Goal: Task Accomplishment & Management: Manage account settings

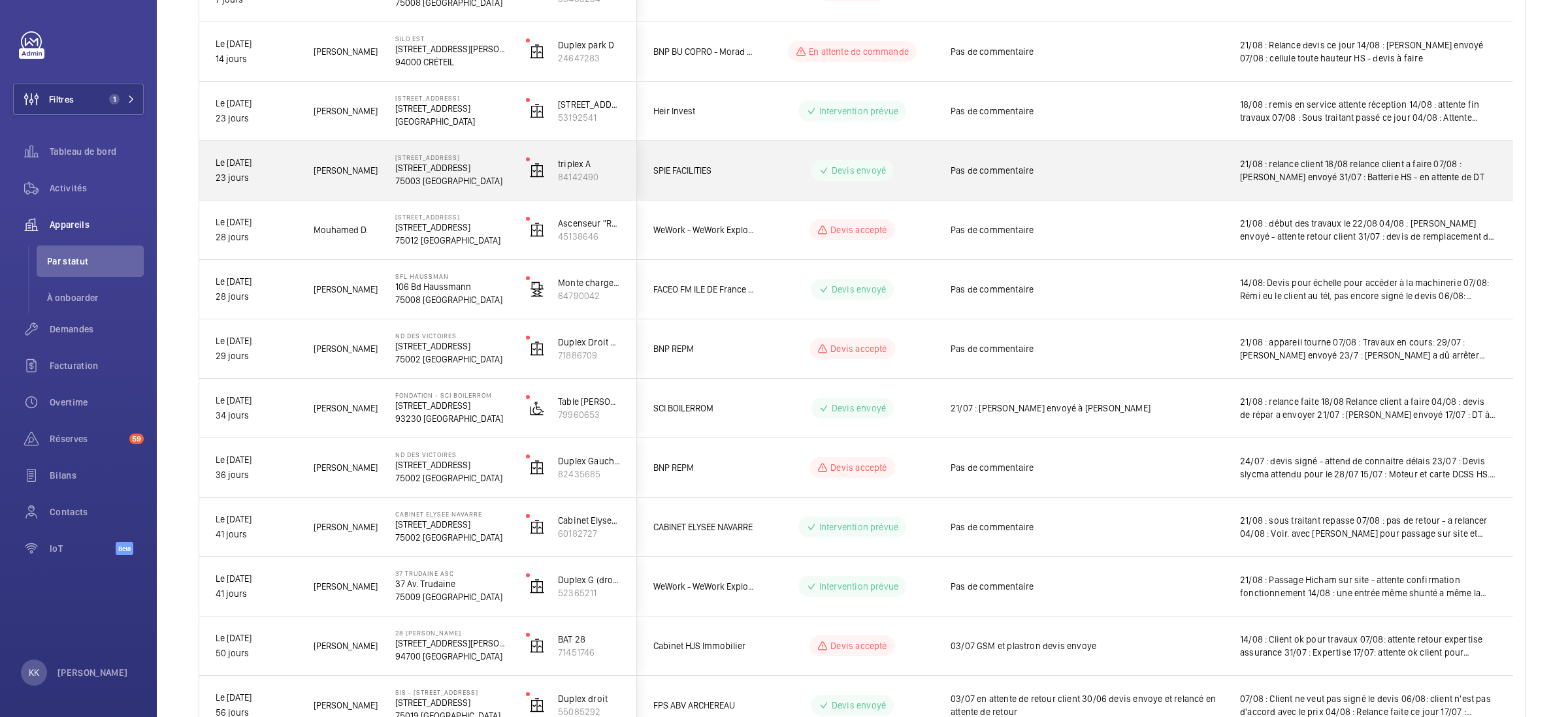
scroll to position [388, 0]
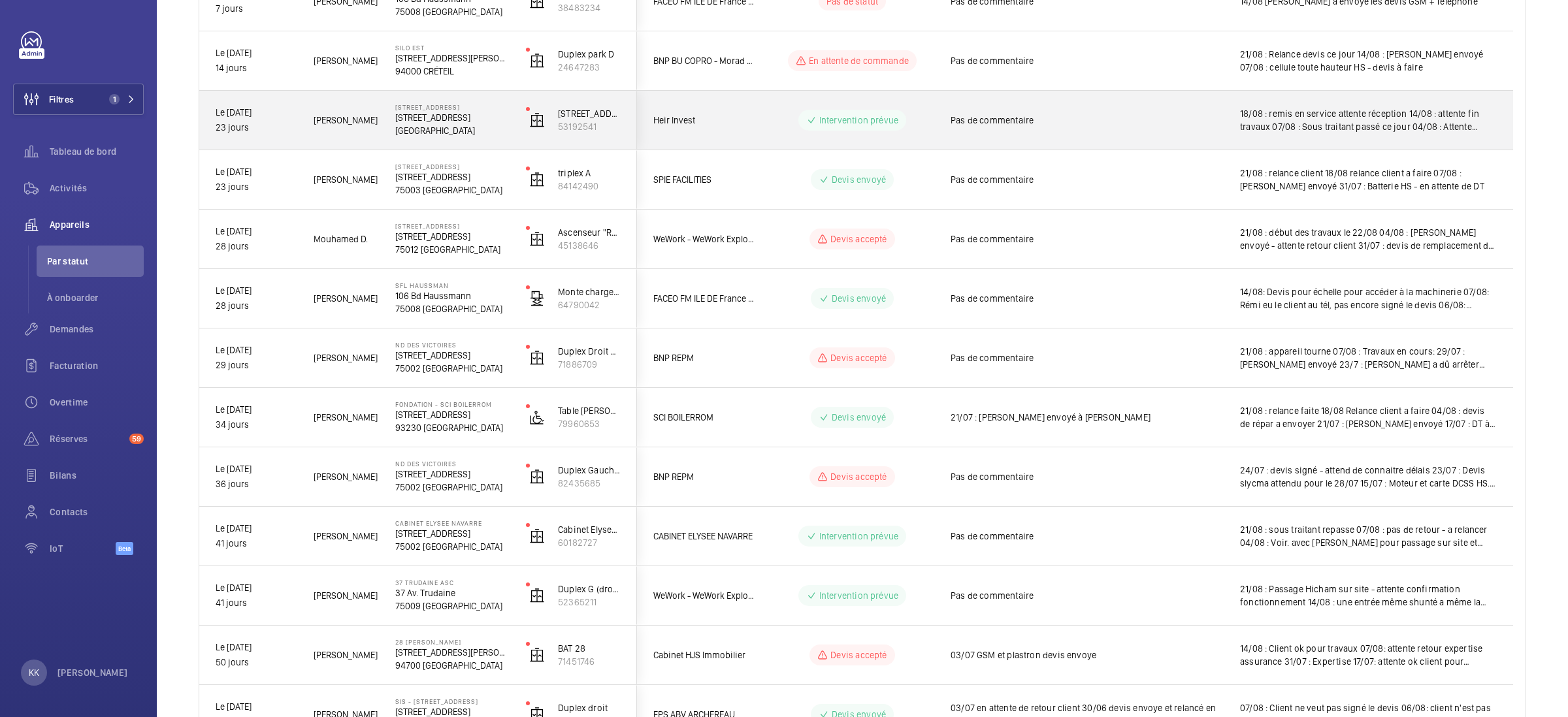
click at [301, 120] on div "Nasser S." at bounding box center [338, 120] width 80 height 41
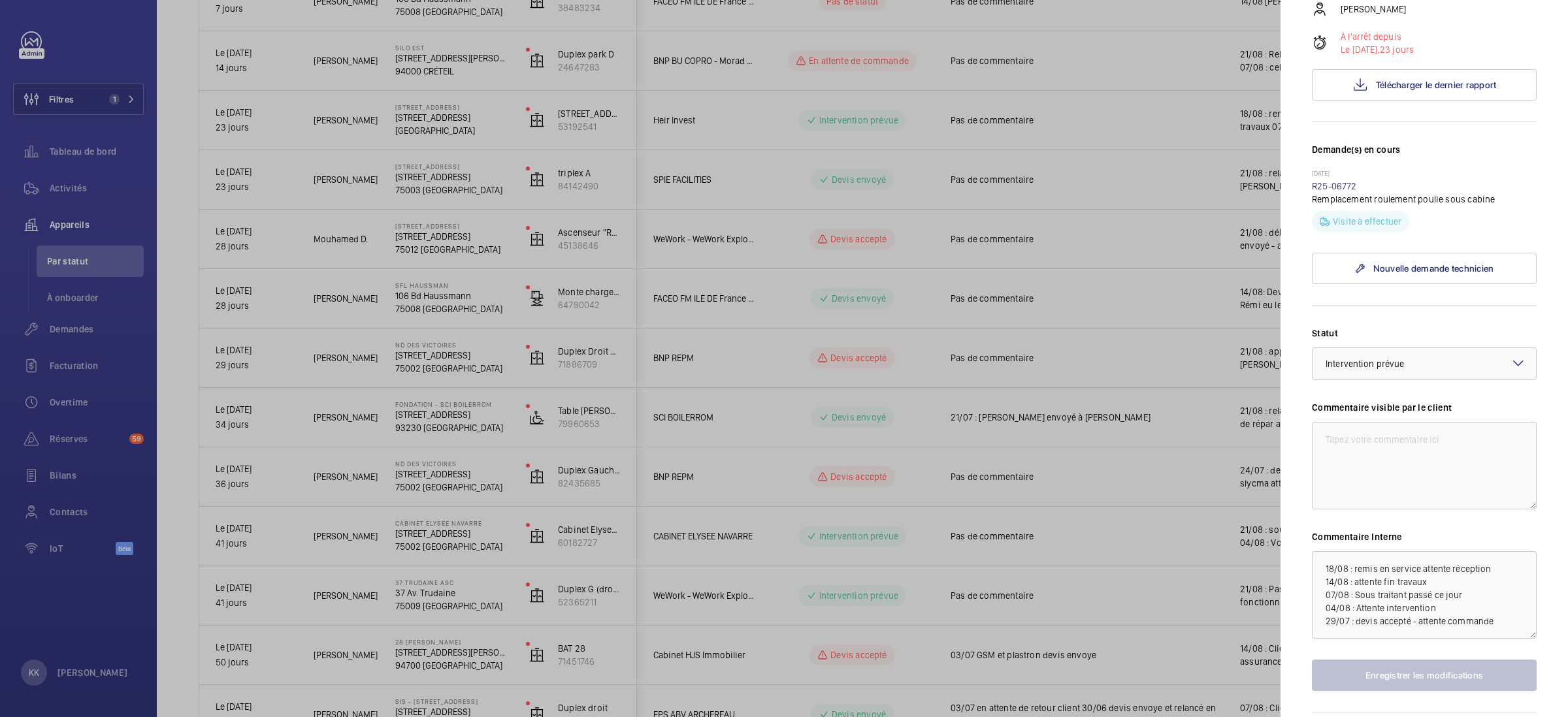
scroll to position [353, 0]
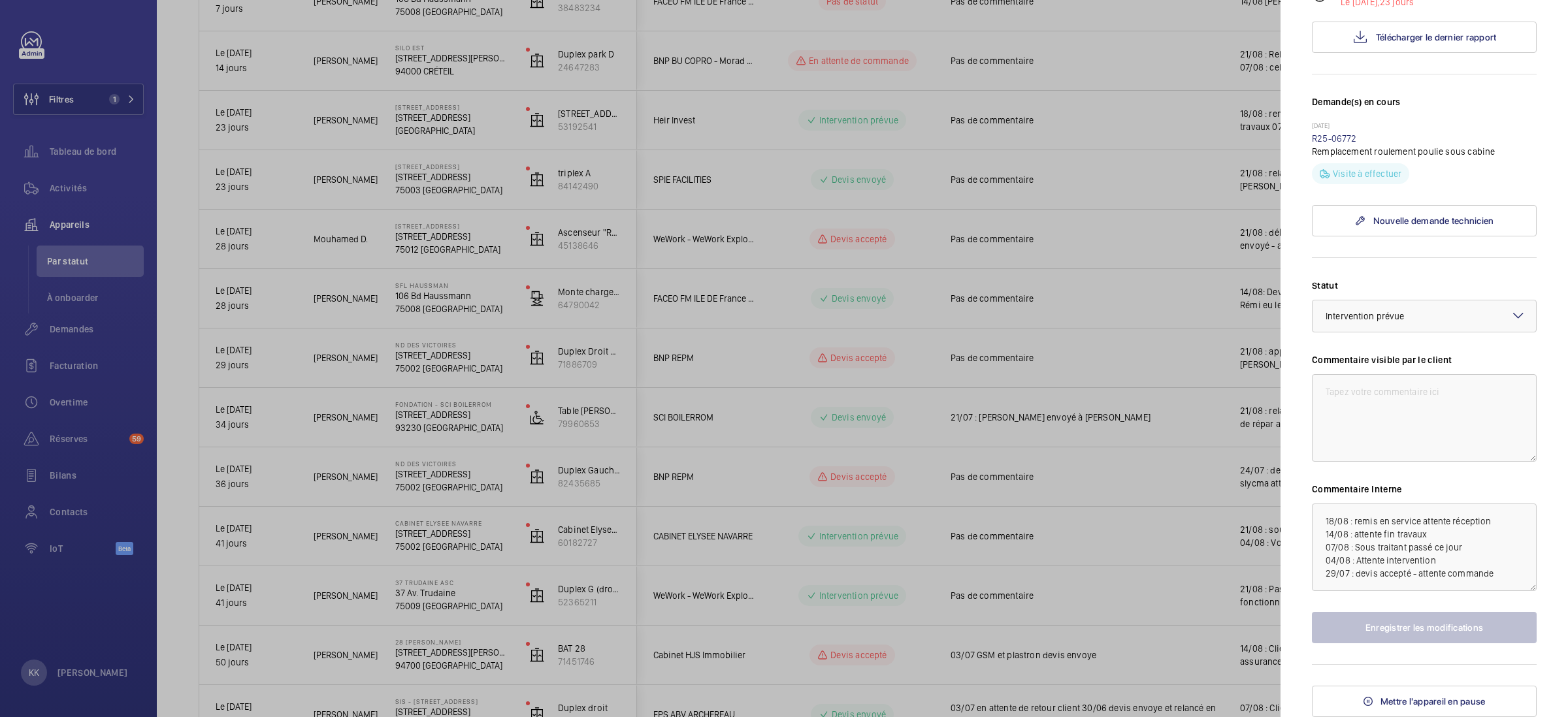
click at [834, 599] on div at bounding box center [784, 358] width 1568 height 717
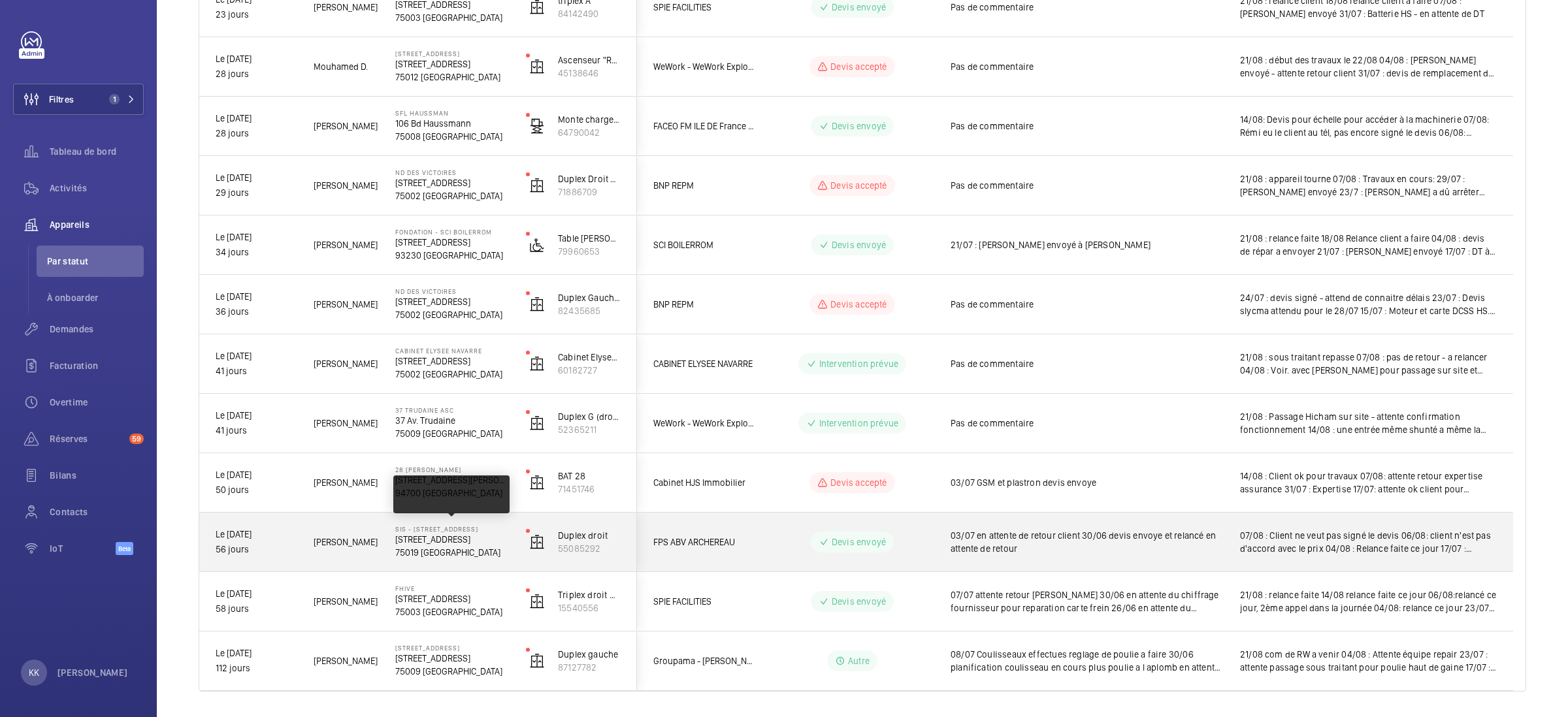
scroll to position [504, 0]
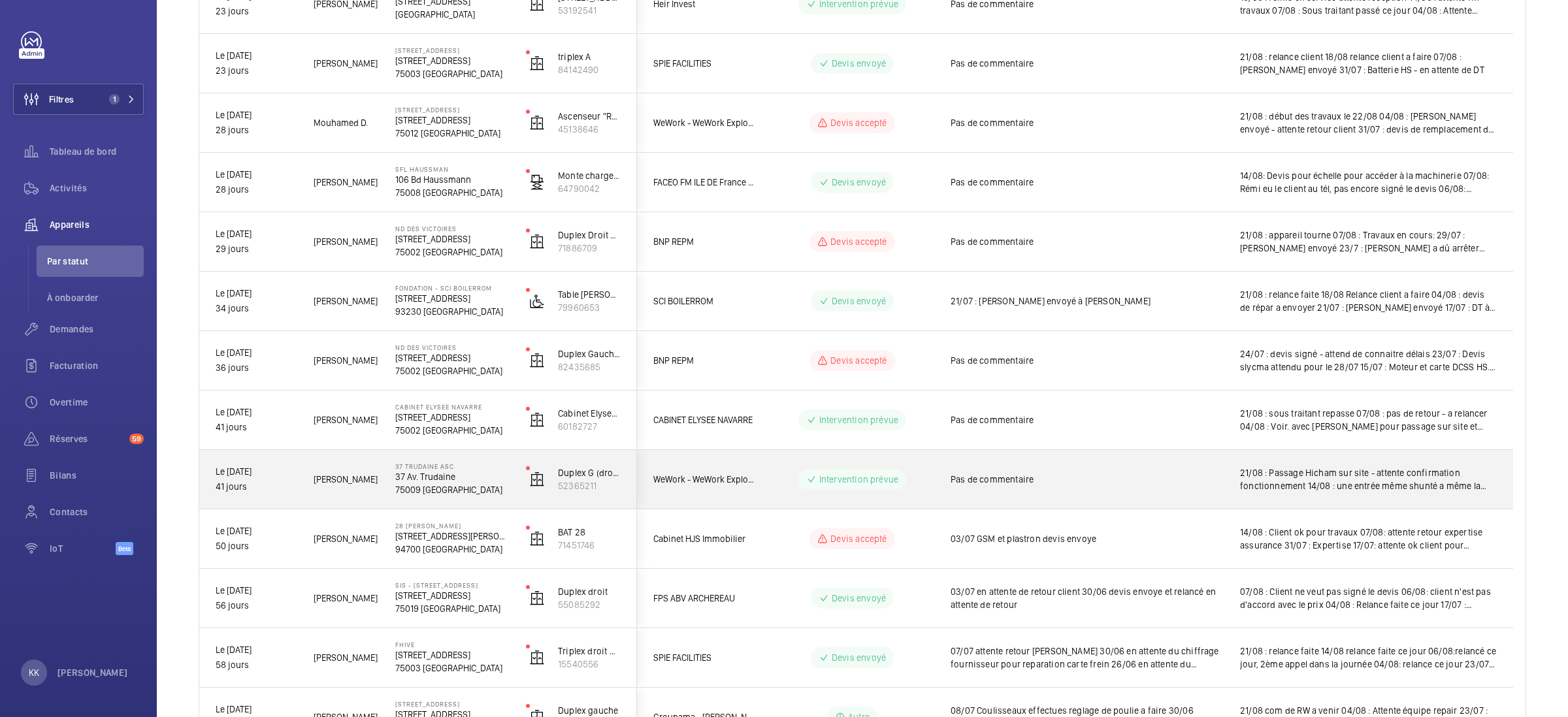
click at [426, 477] on p "37 Av. Trudaine" at bounding box center [452, 476] width 114 height 13
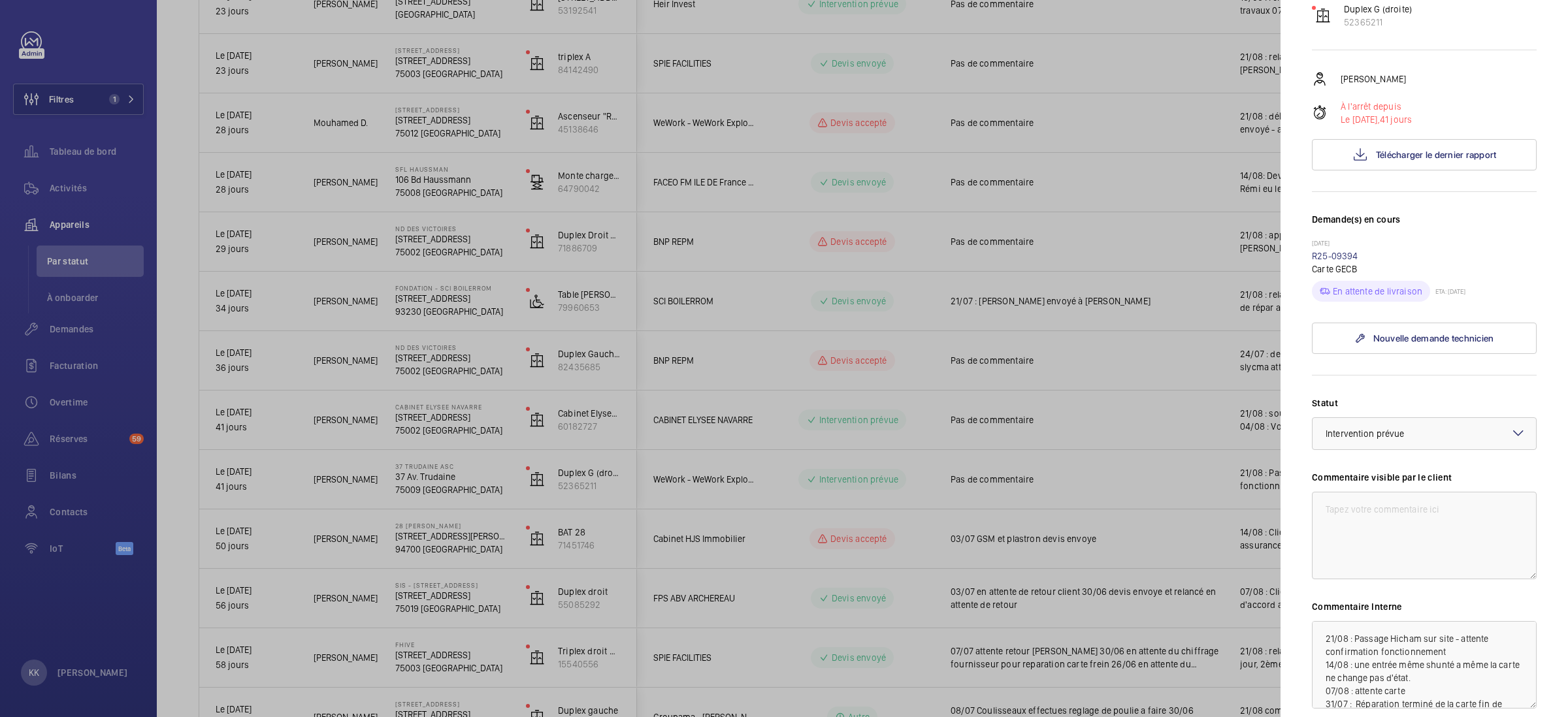
scroll to position [282, 0]
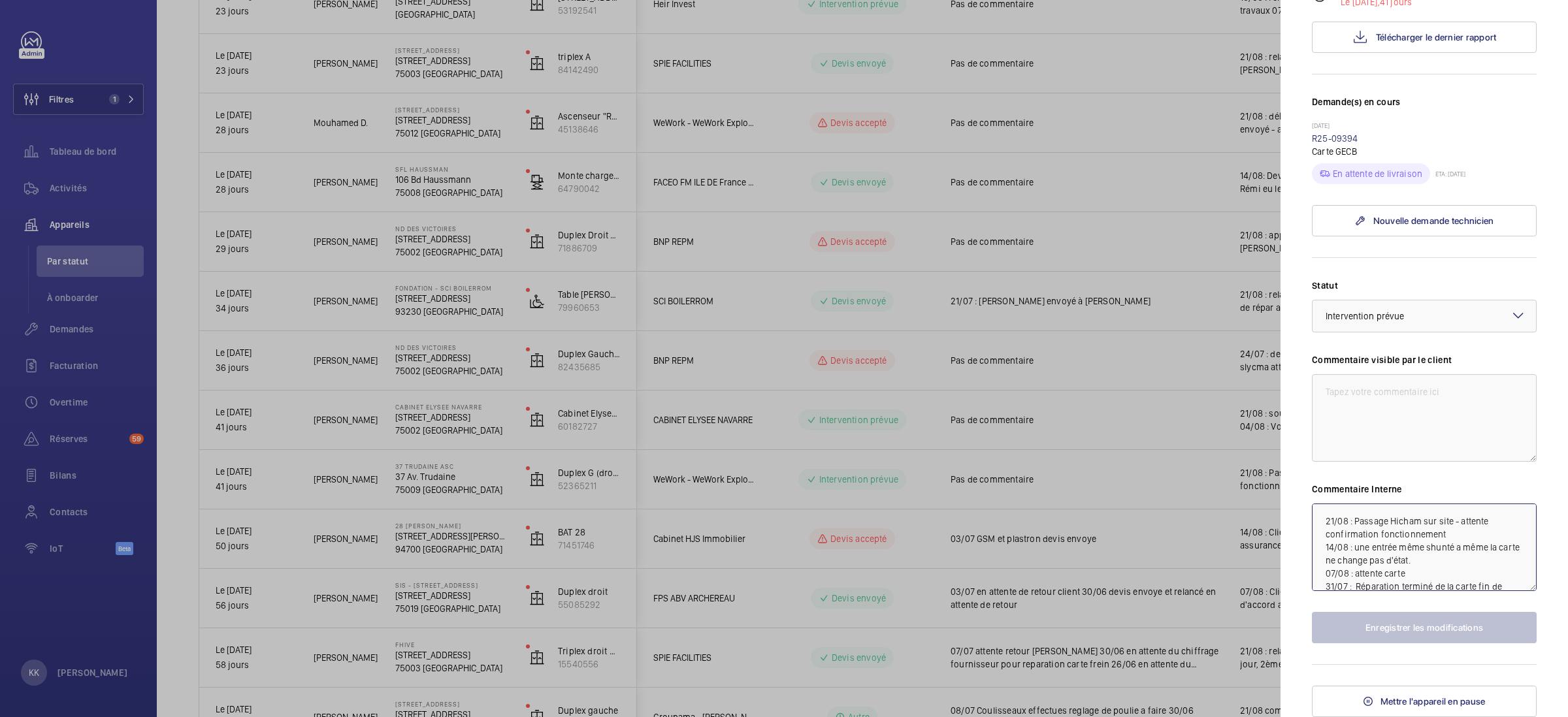
click at [1462, 530] on textarea "21/08 : Passage Hicham sur site - attente confirmation fonctionnement 14/08 : u…" at bounding box center [1424, 547] width 225 height 88
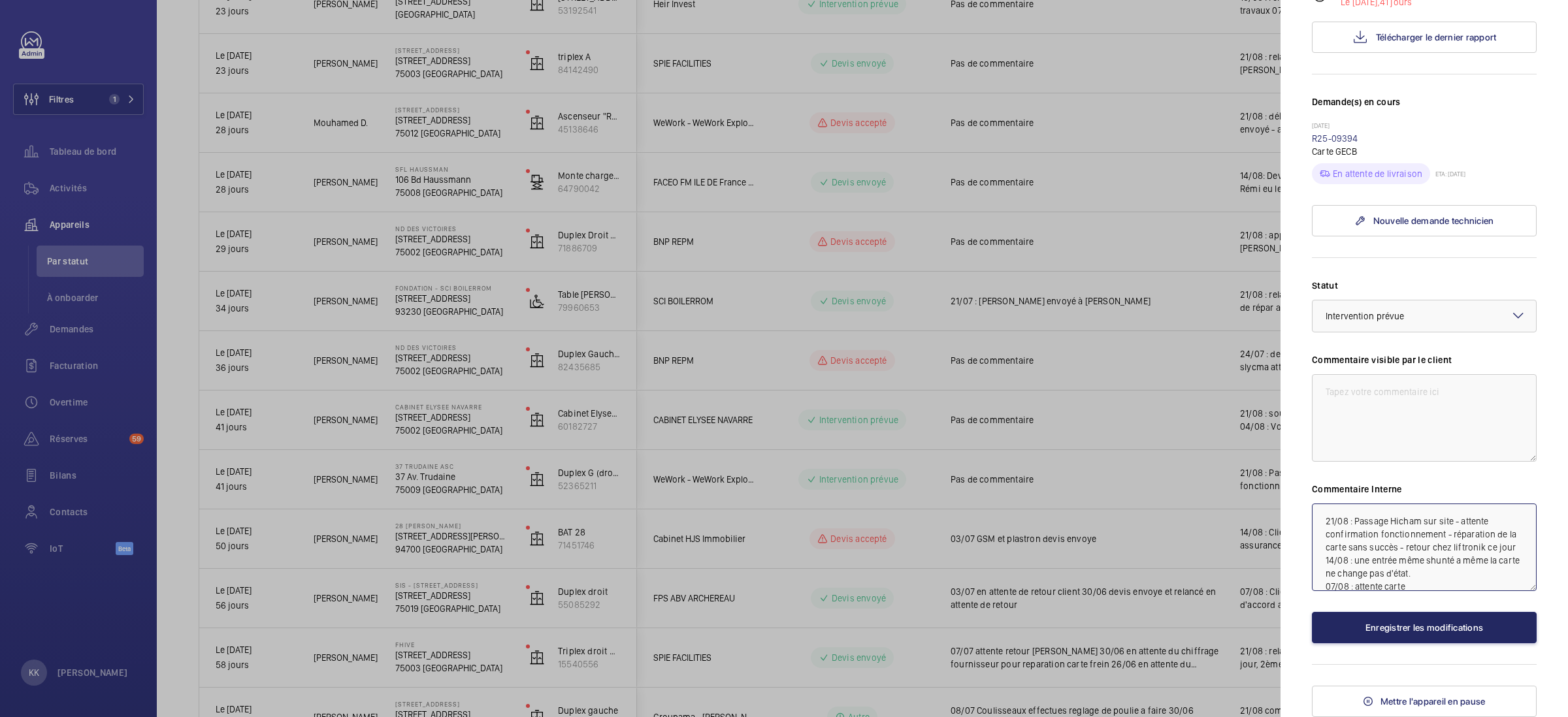
type textarea "21/08 : Passage Hicham sur site - attente confirmation fonctionnement - réparat…"
click at [1489, 642] on button "Enregistrer les modifications" at bounding box center [1424, 627] width 225 height 32
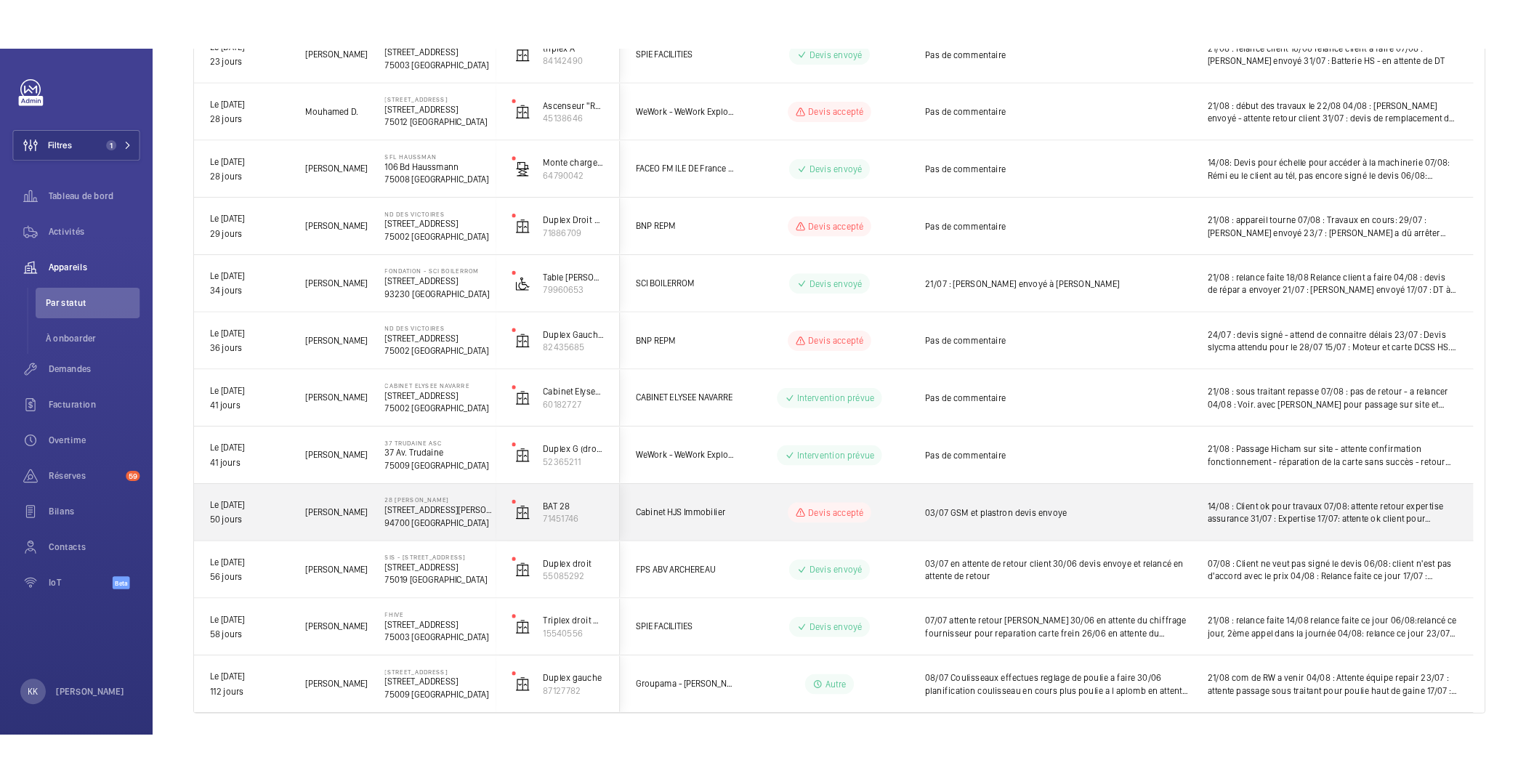
scroll to position [620, 0]
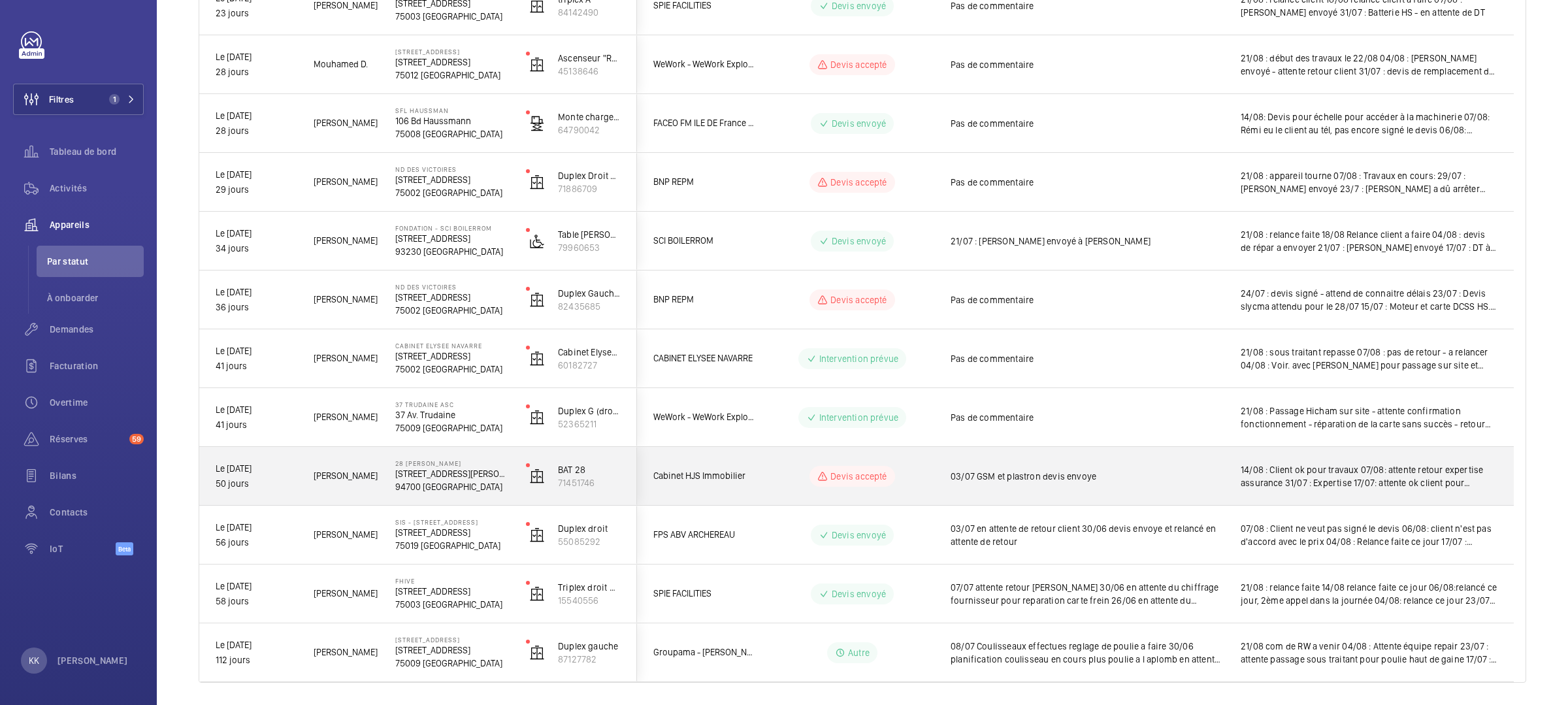
click at [448, 487] on p "94700 MAISONS-ALFORT" at bounding box center [452, 486] width 114 height 13
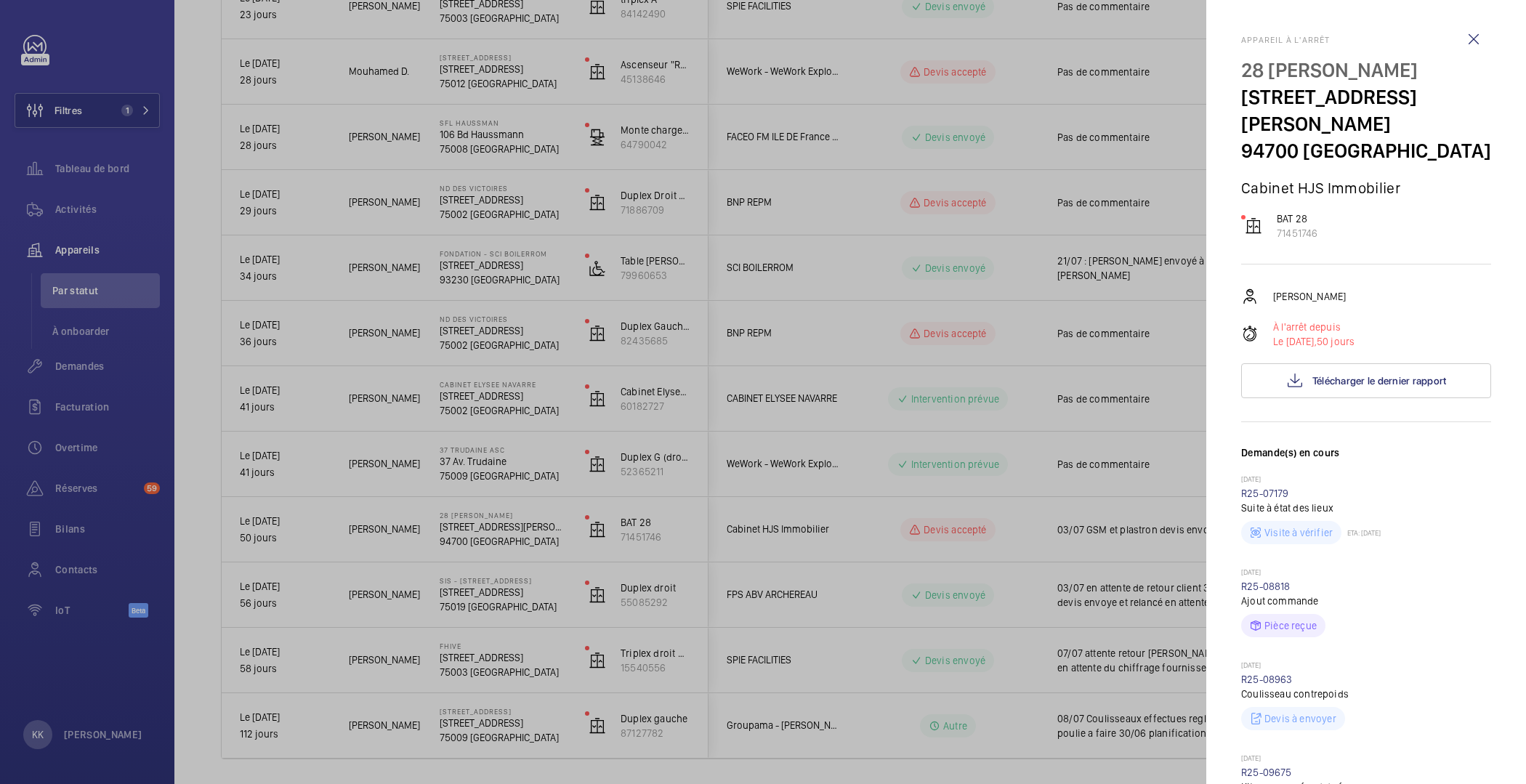
scroll to position [429, 0]
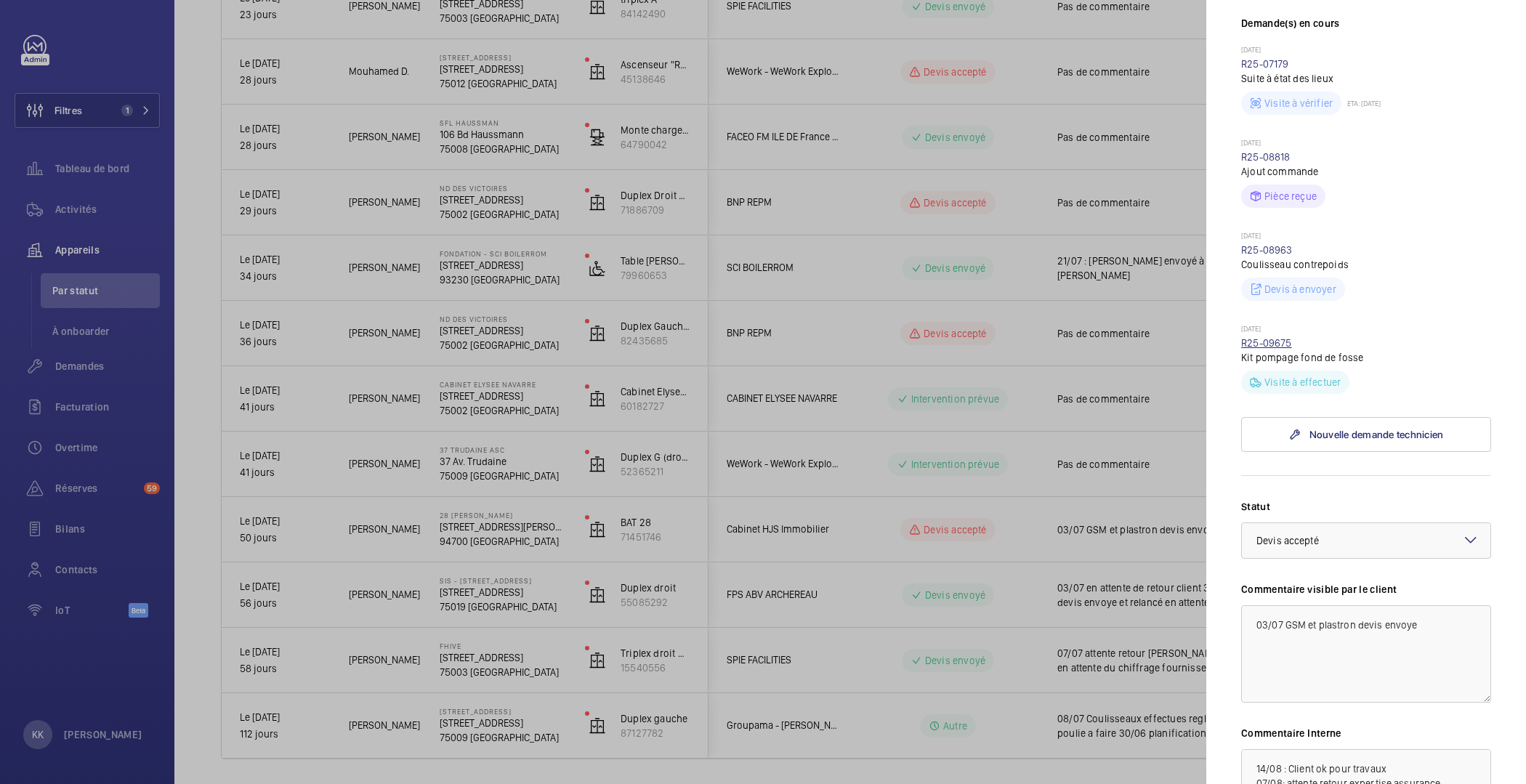
click at [1271, 337] on link "R25-09675" at bounding box center [1267, 343] width 51 height 11
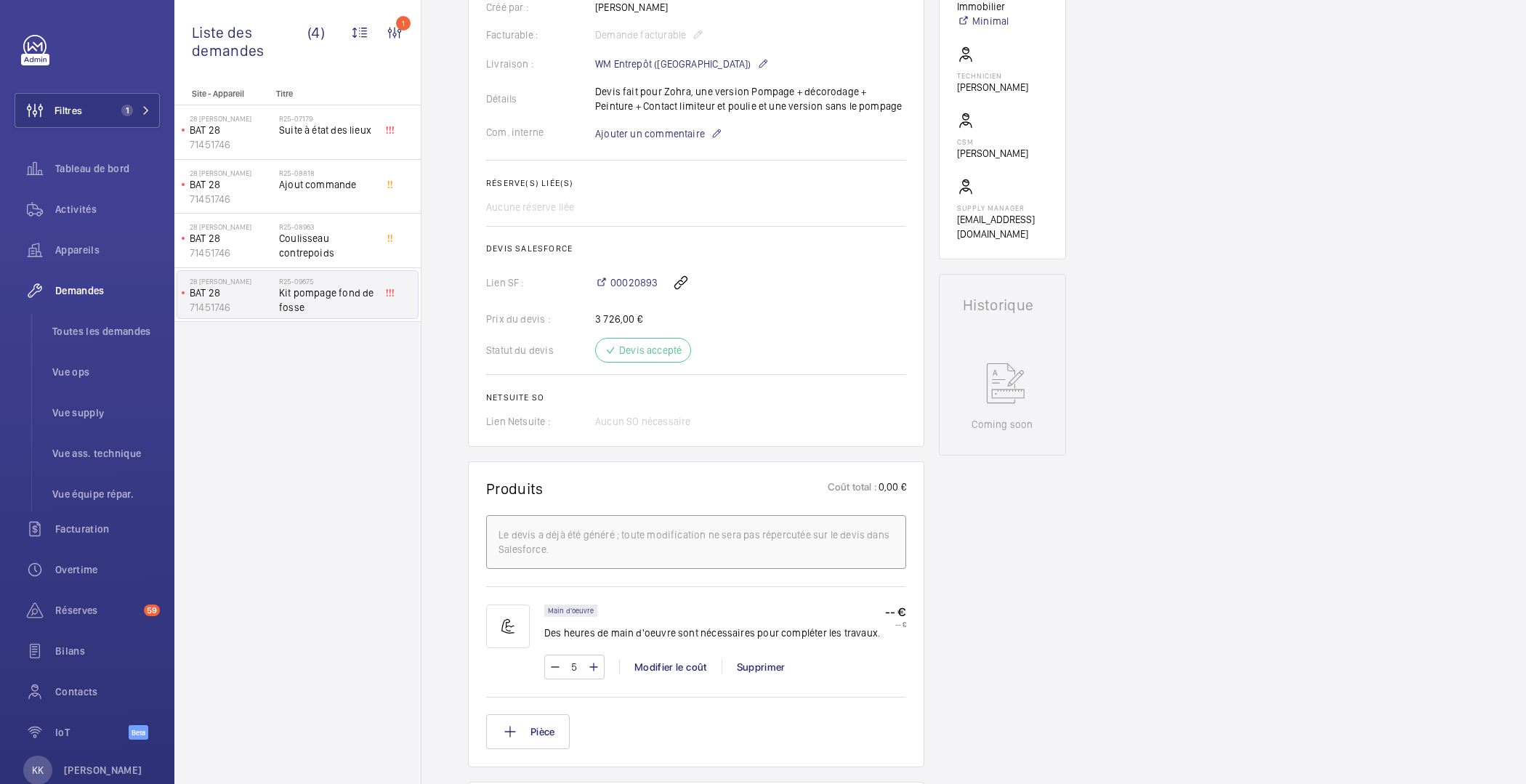
scroll to position [420, 0]
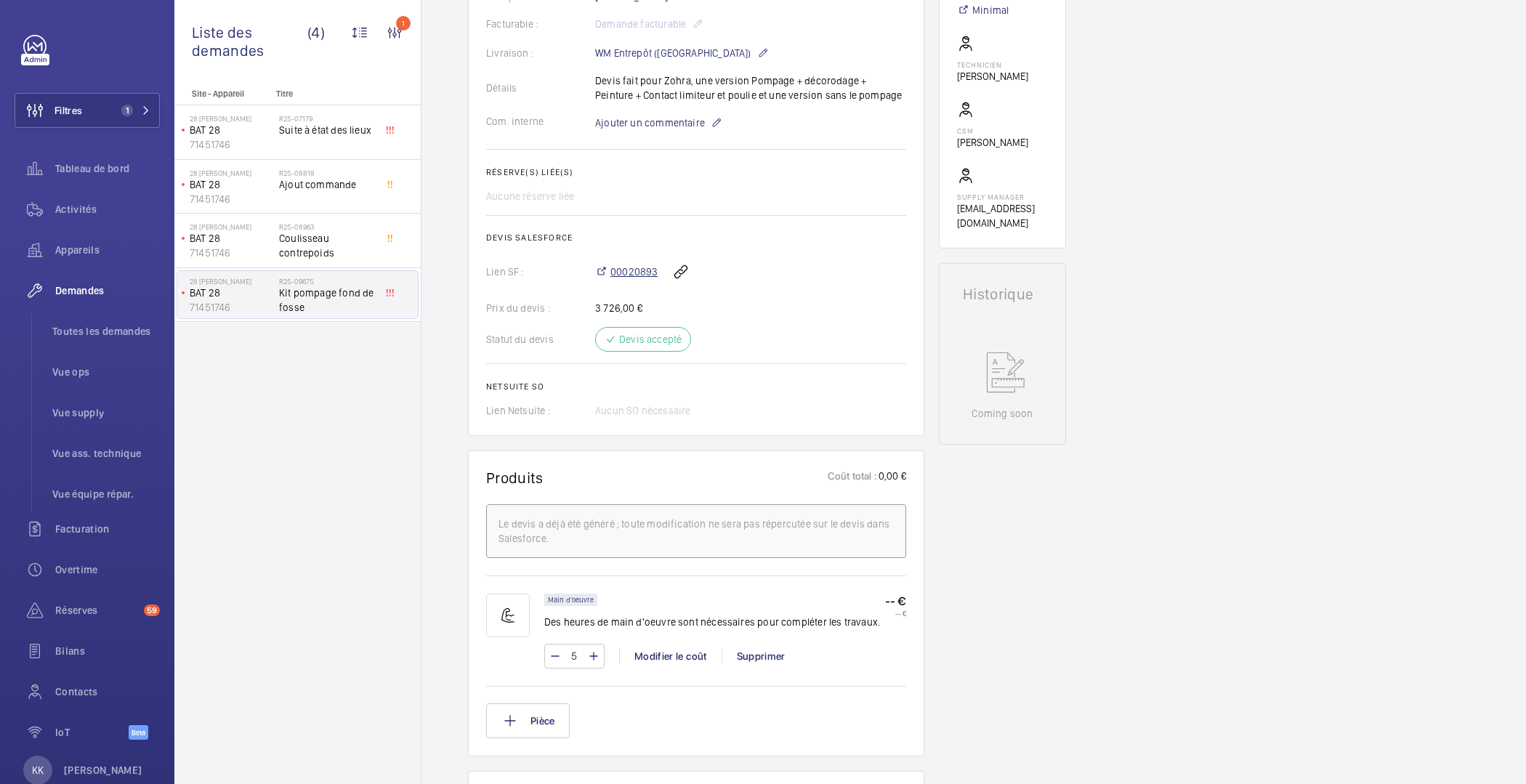
click at [629, 276] on span "00020893" at bounding box center [634, 271] width 47 height 14
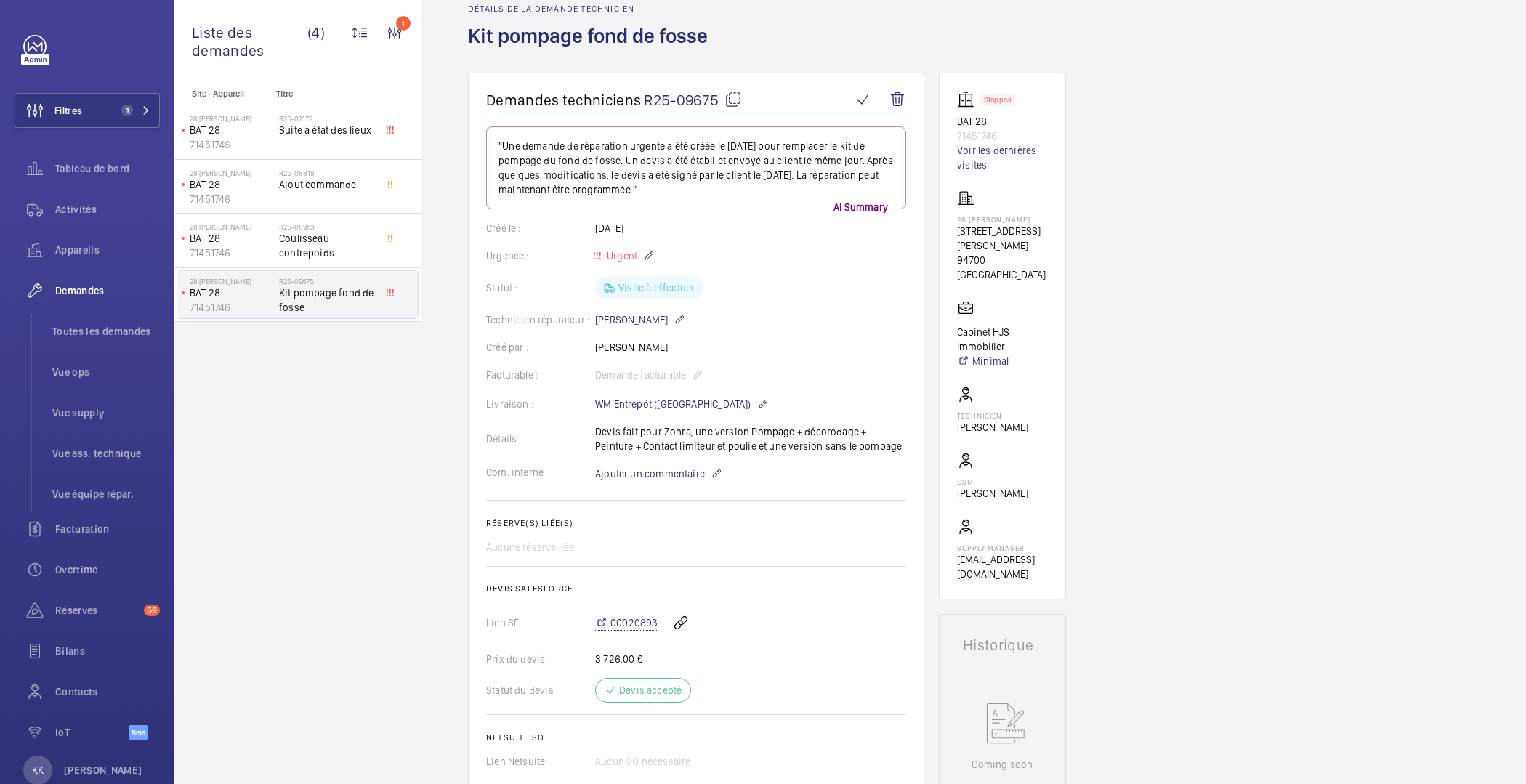
scroll to position [0, 0]
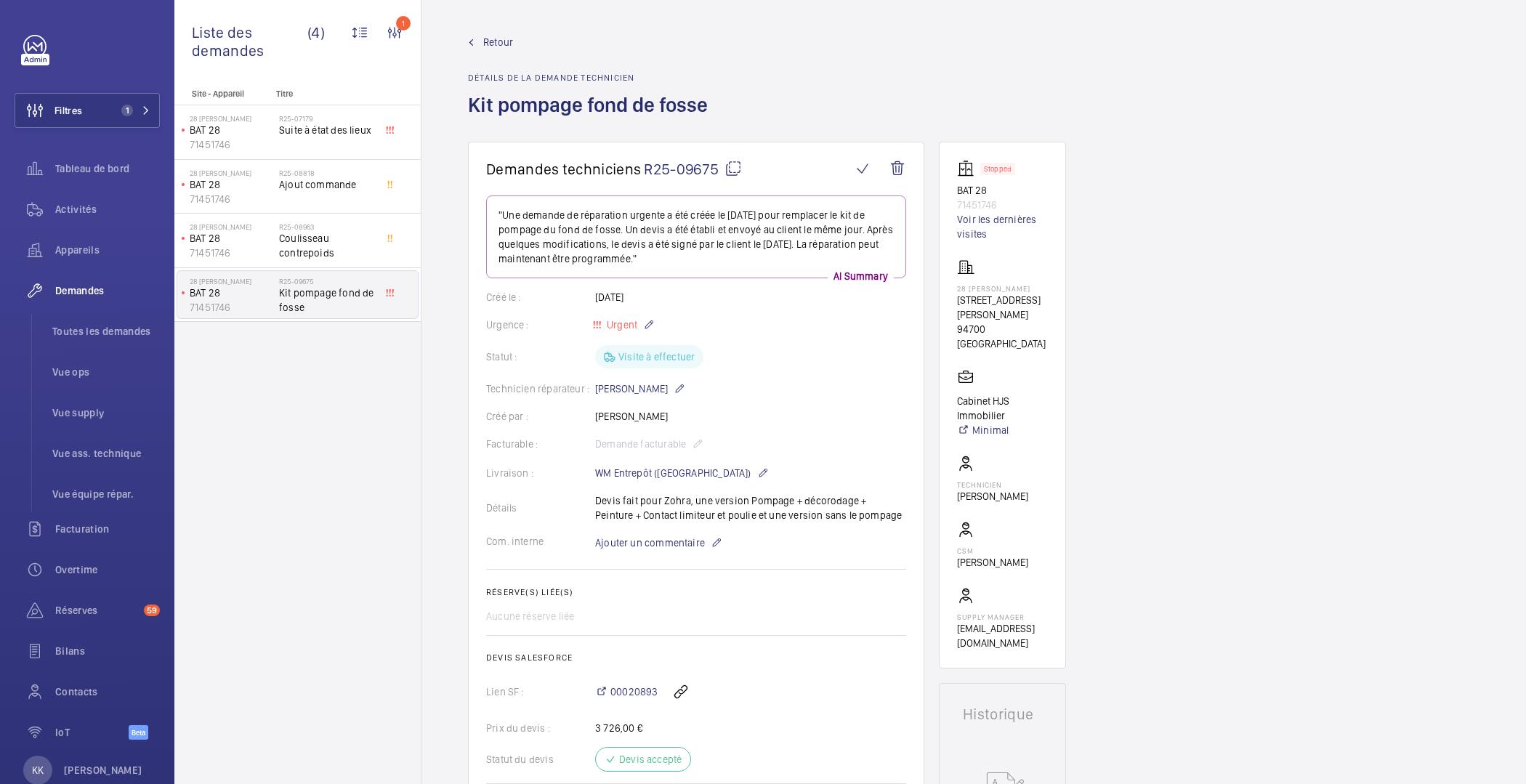
click at [497, 43] on span "Retour" at bounding box center [498, 42] width 29 height 14
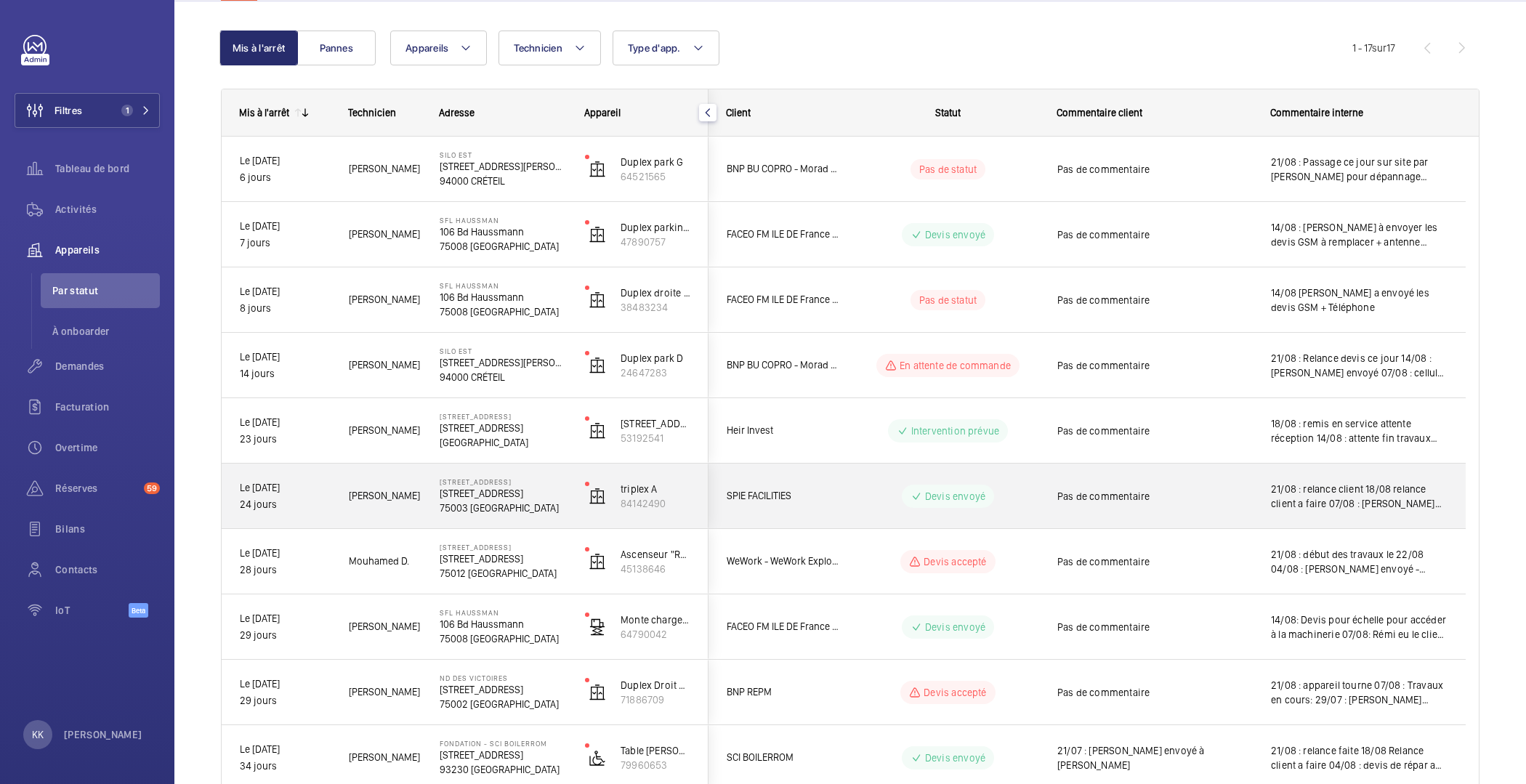
scroll to position [313, 0]
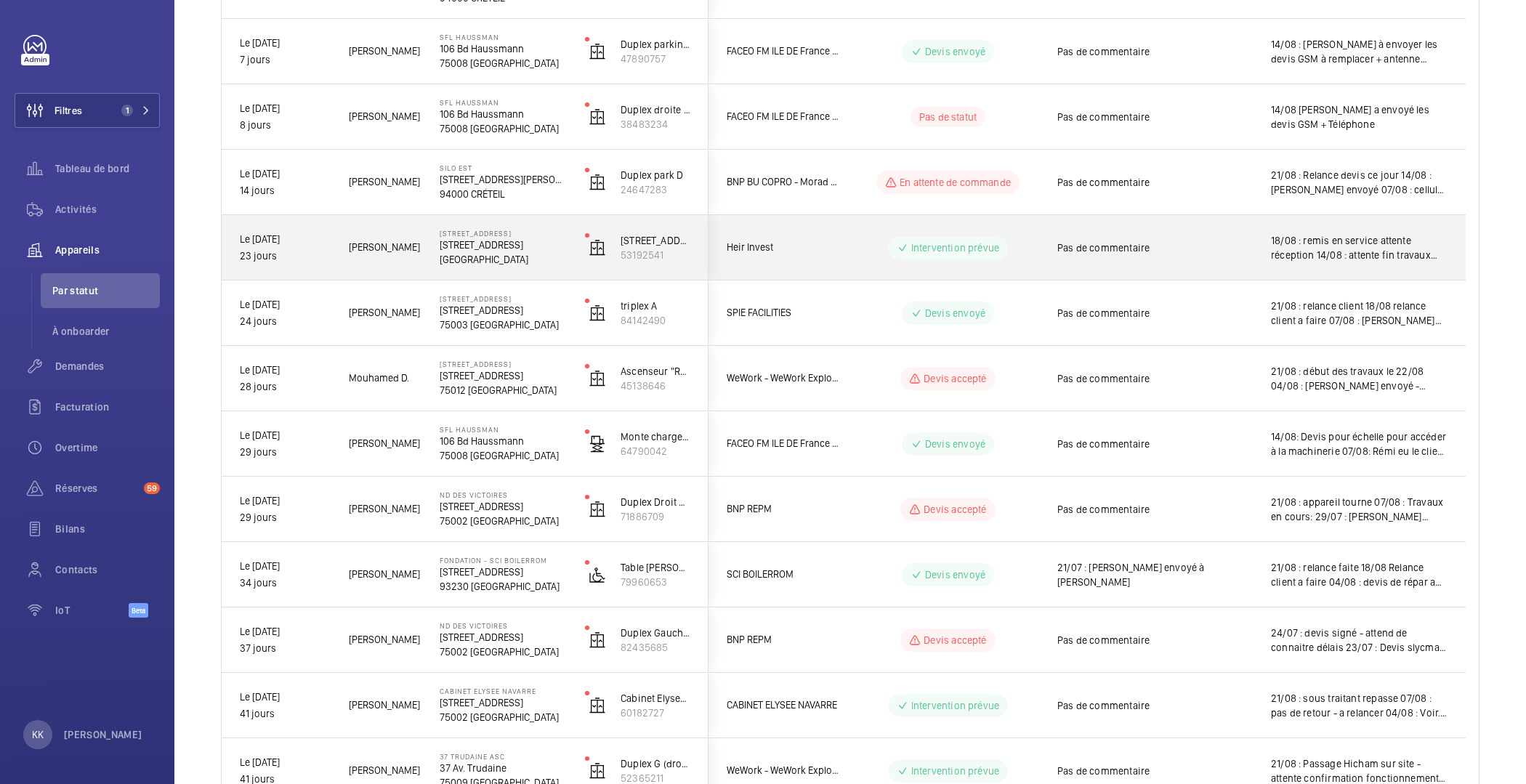
click at [472, 242] on p "82 Rue Garibaldi" at bounding box center [502, 244] width 126 height 14
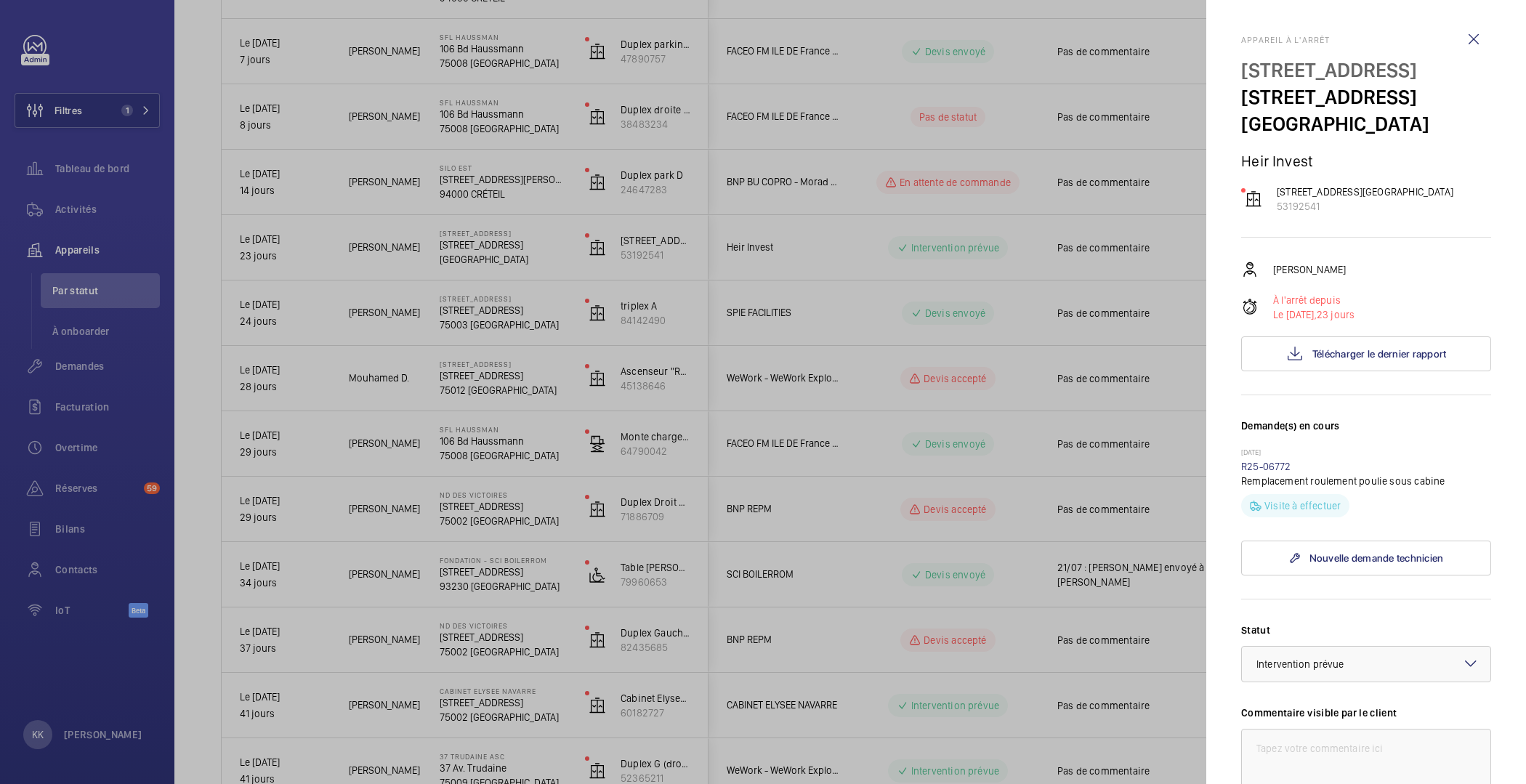
click at [1023, 126] on div at bounding box center [763, 392] width 1526 height 784
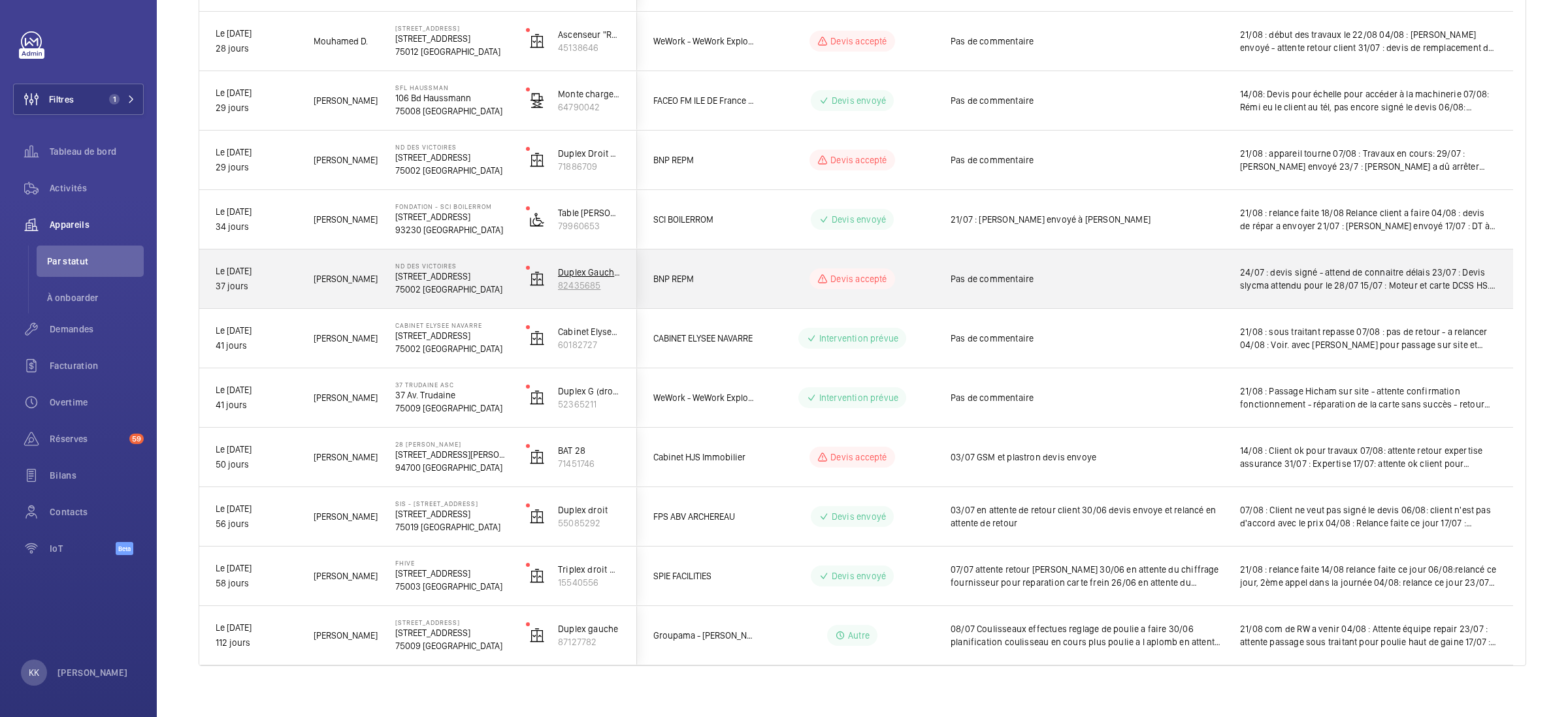
scroll to position [0, 0]
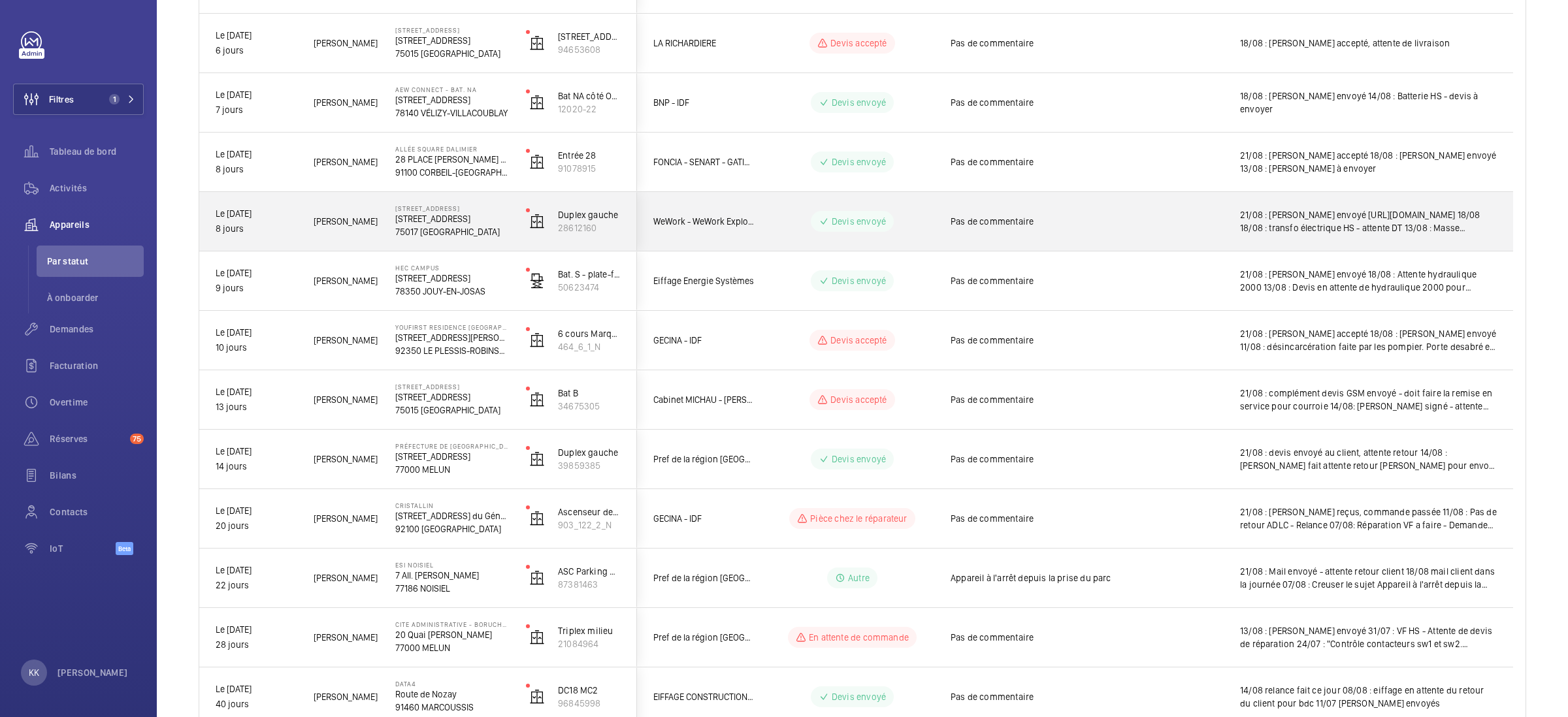
scroll to position [35, 0]
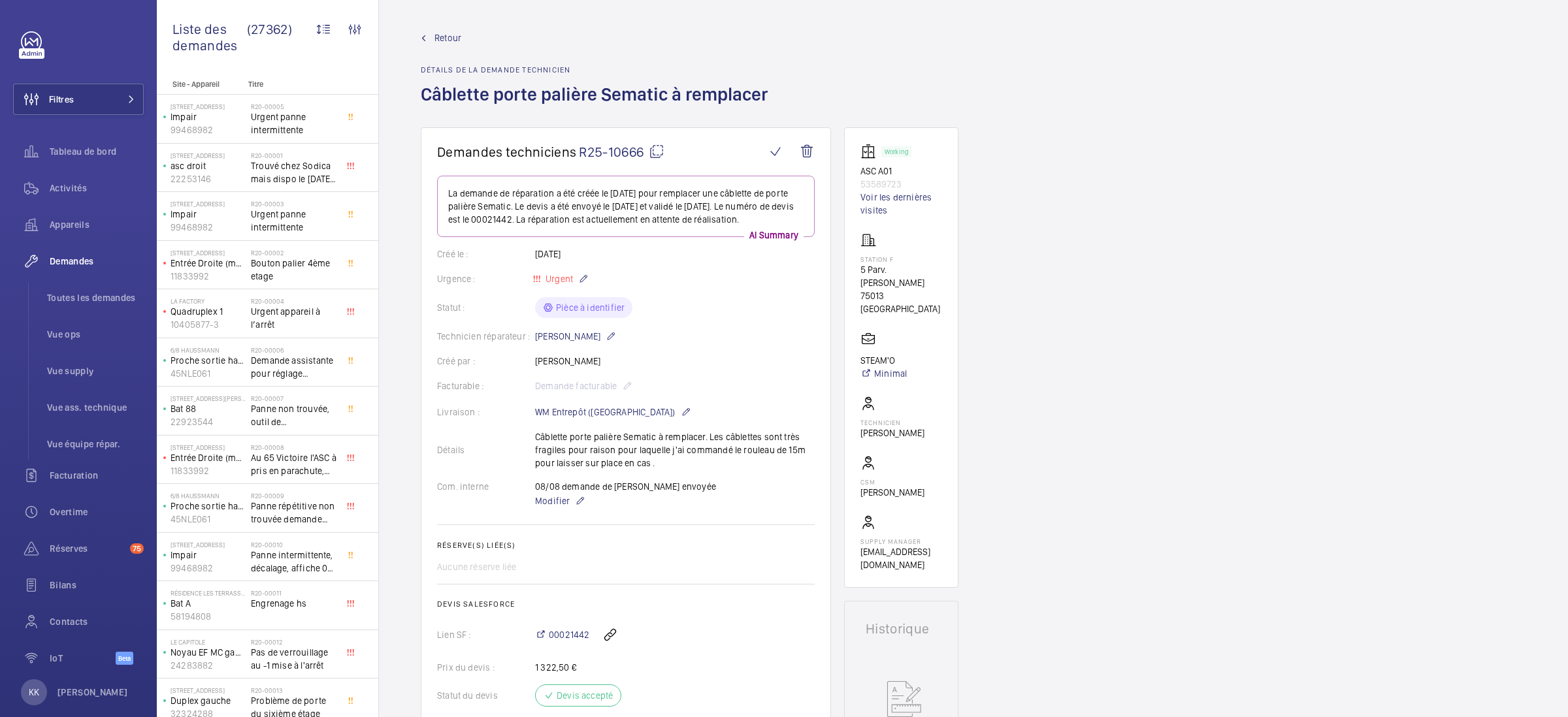
click at [443, 38] on span "Retour" at bounding box center [448, 38] width 26 height 13
click at [454, 40] on span "Retour" at bounding box center [448, 38] width 26 height 13
click at [437, 40] on span "Retour" at bounding box center [448, 38] width 26 height 13
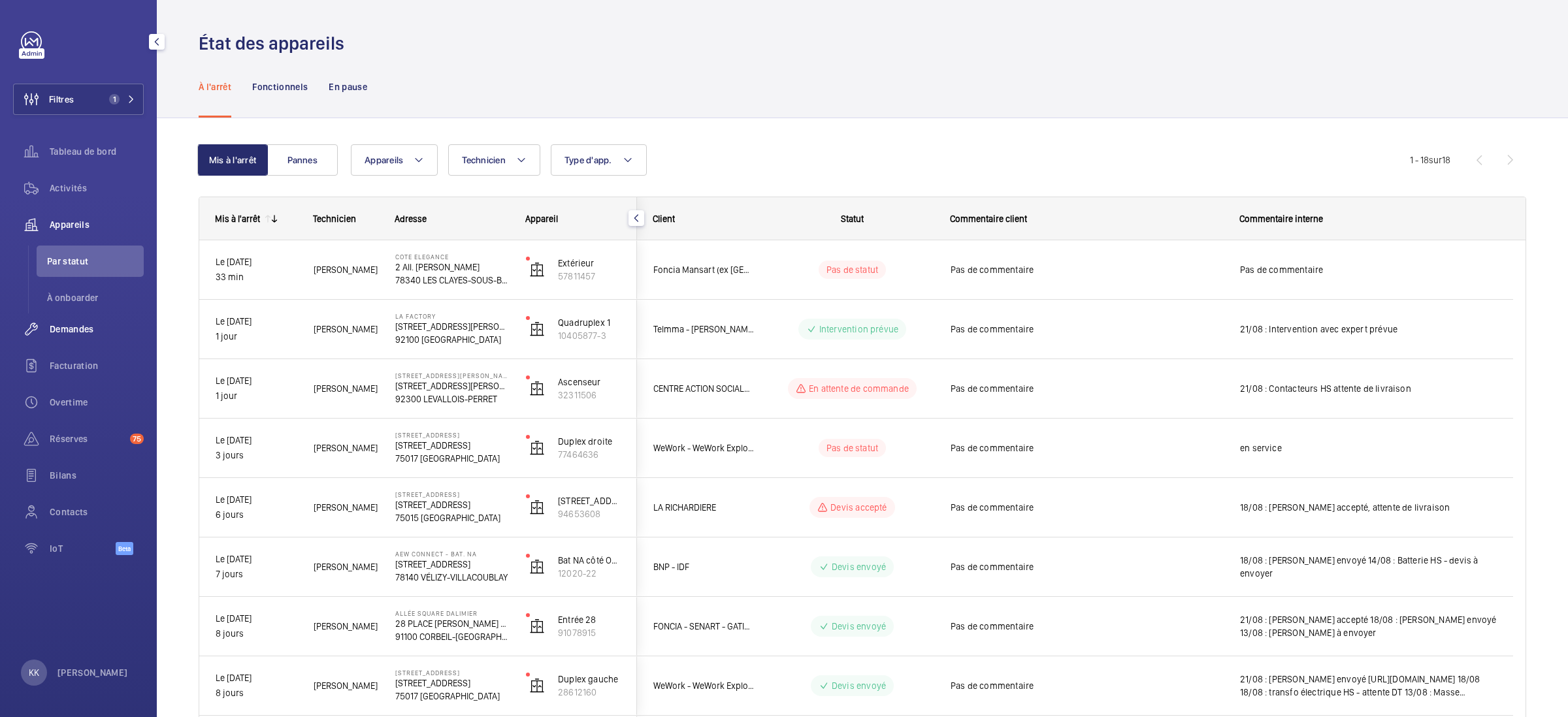
click at [68, 332] on span "Demandes" at bounding box center [97, 329] width 94 height 13
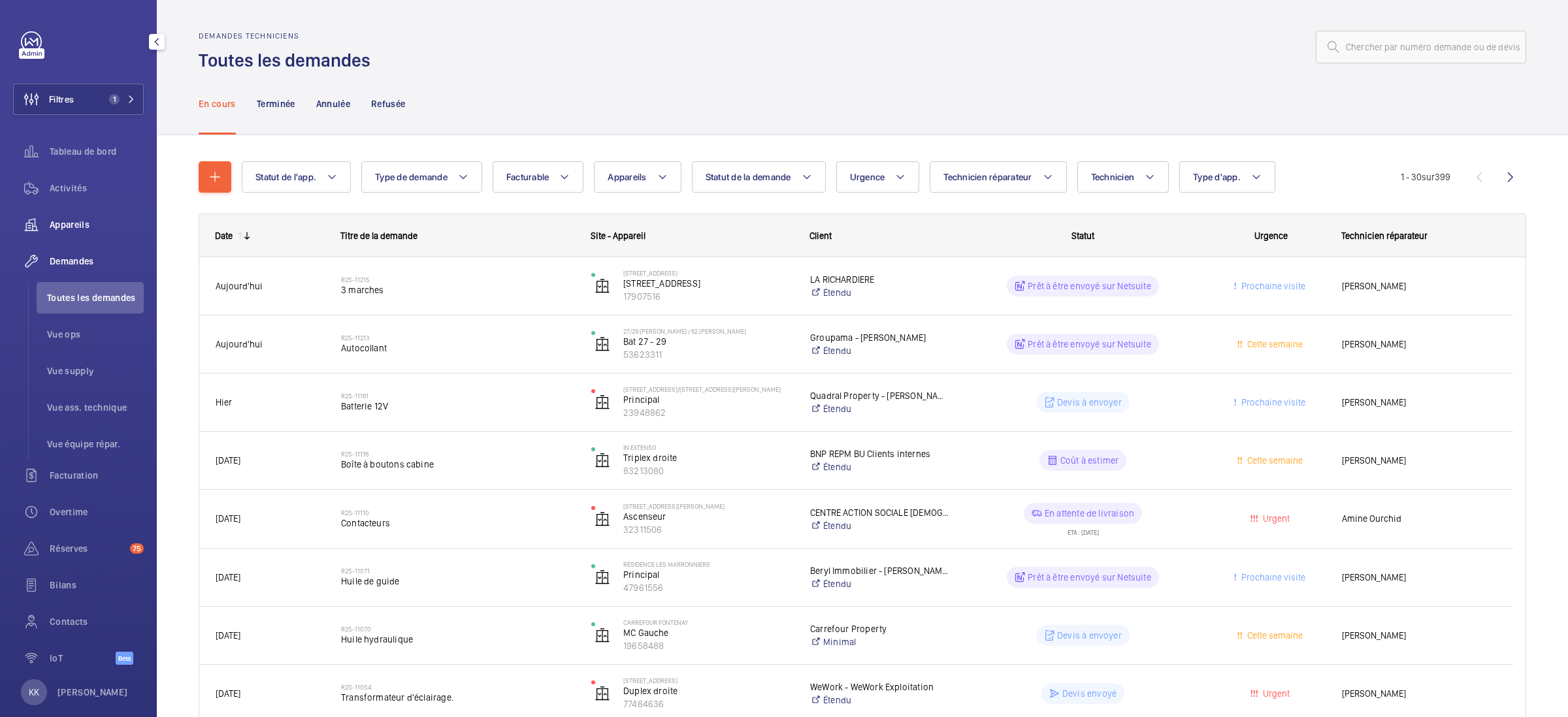
click at [56, 230] on span "Appareils" at bounding box center [97, 224] width 94 height 13
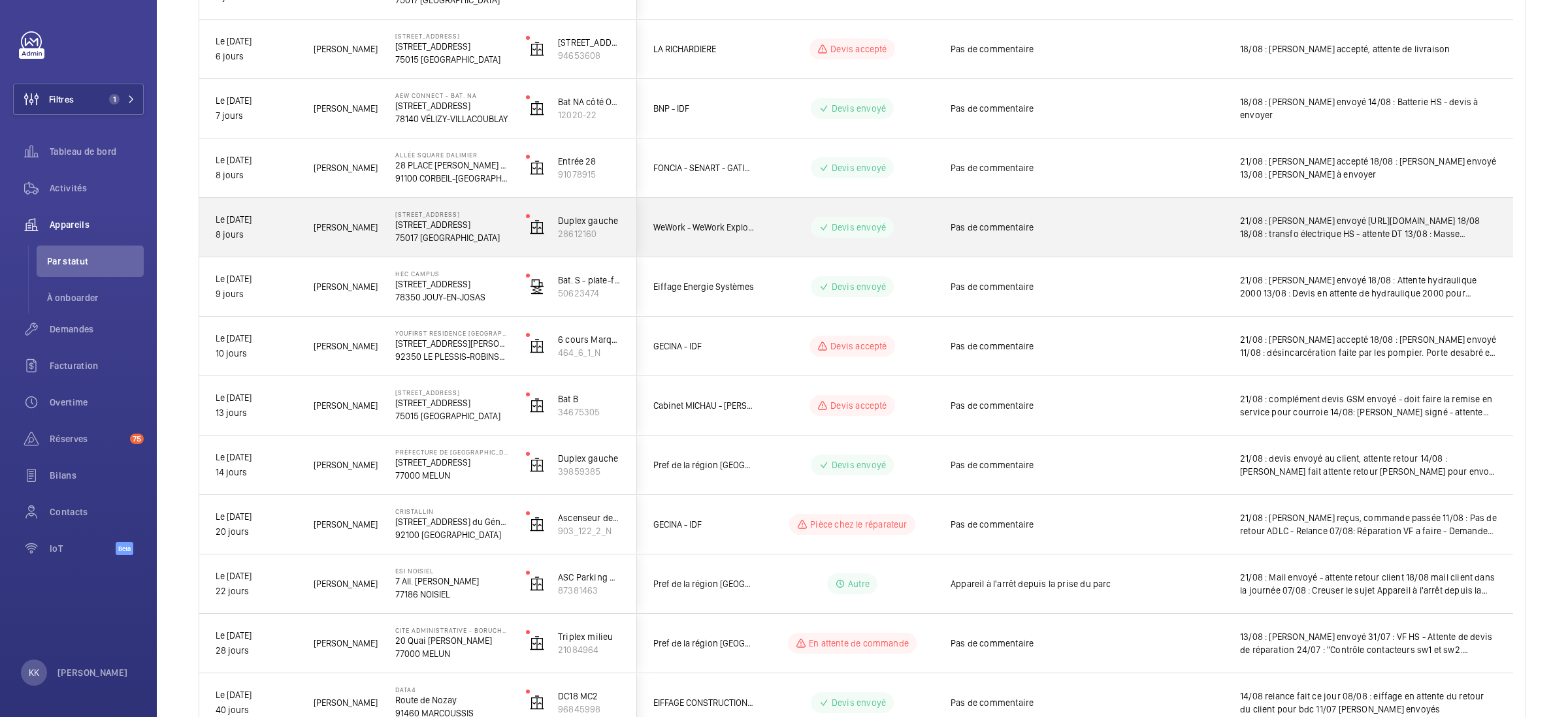
scroll to position [522, 0]
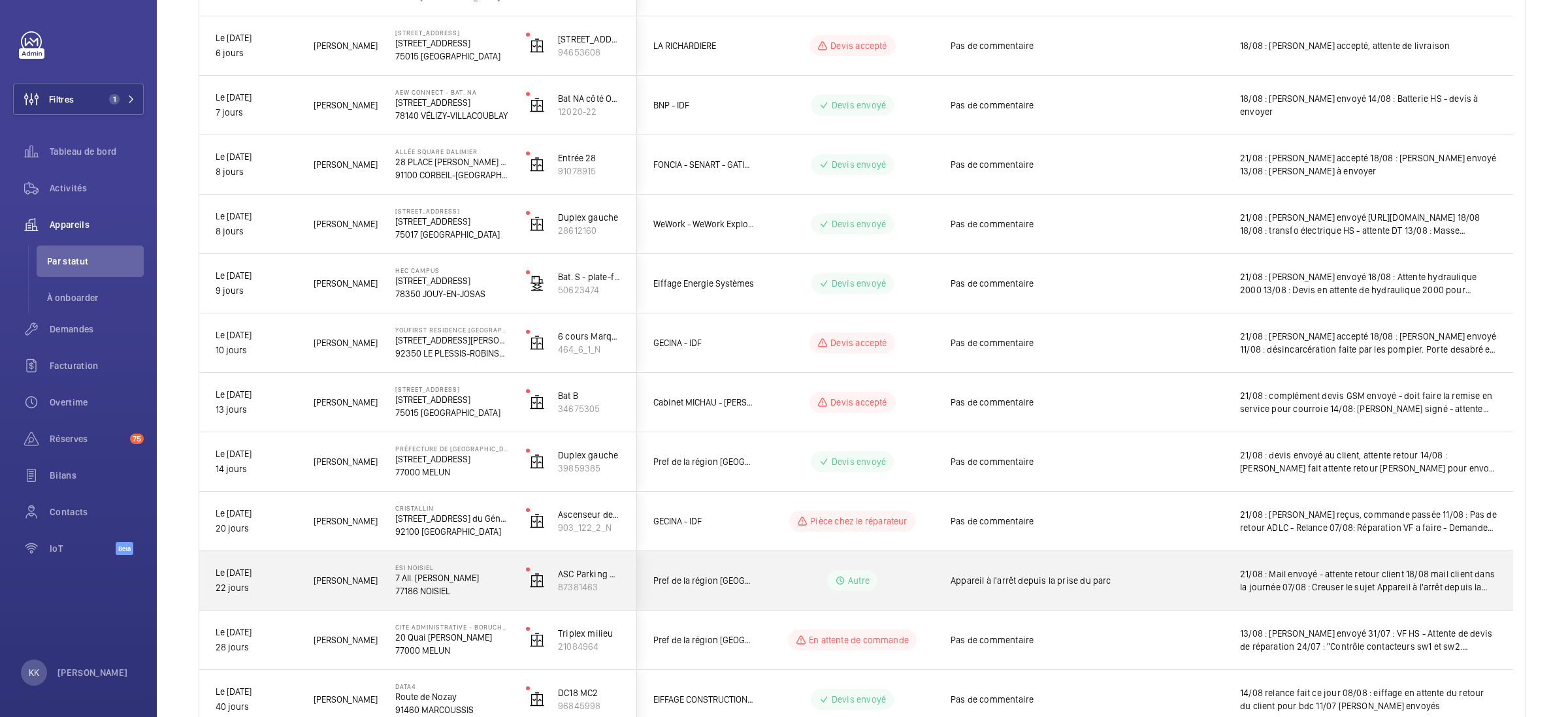
click at [436, 580] on p "7 All. Simone de Beauvoir" at bounding box center [452, 578] width 114 height 13
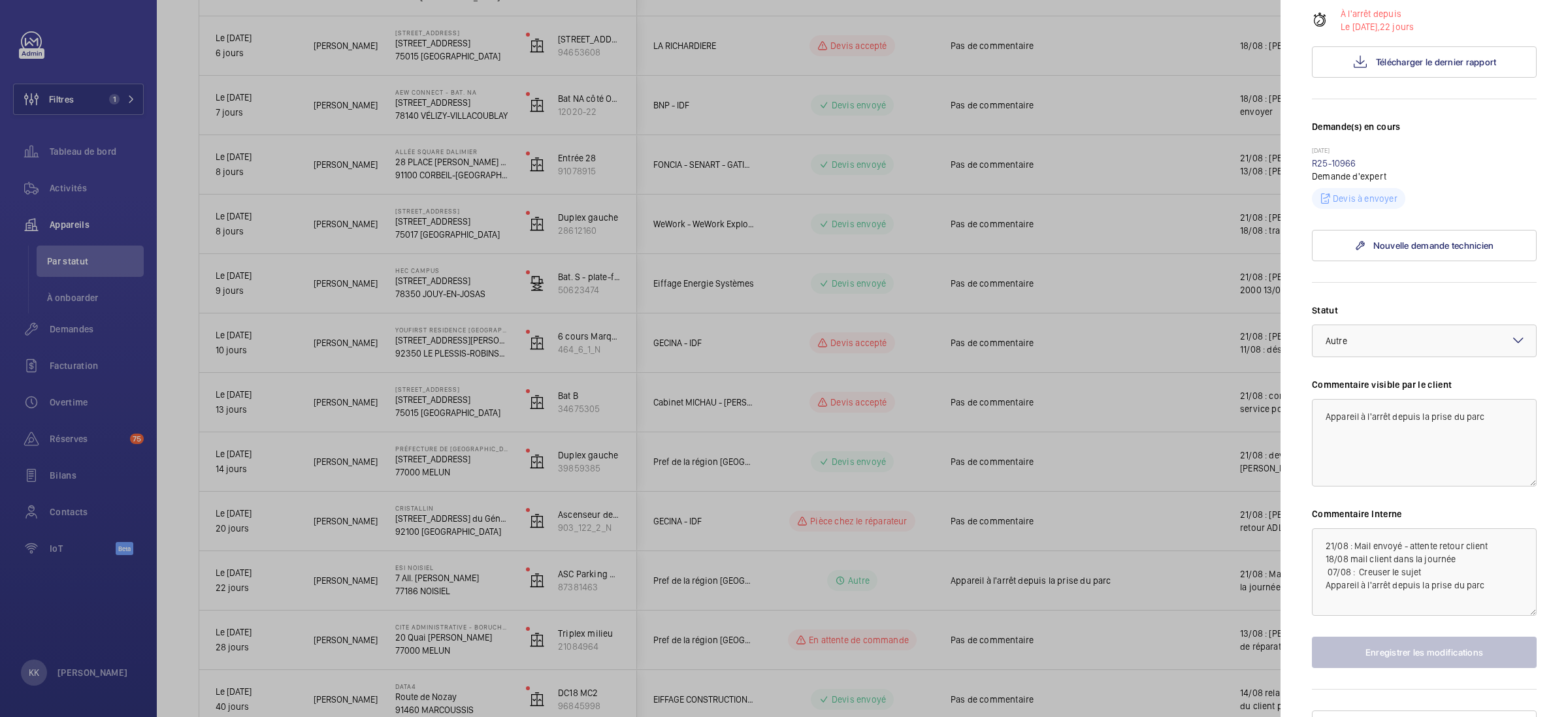
scroll to position [282, 0]
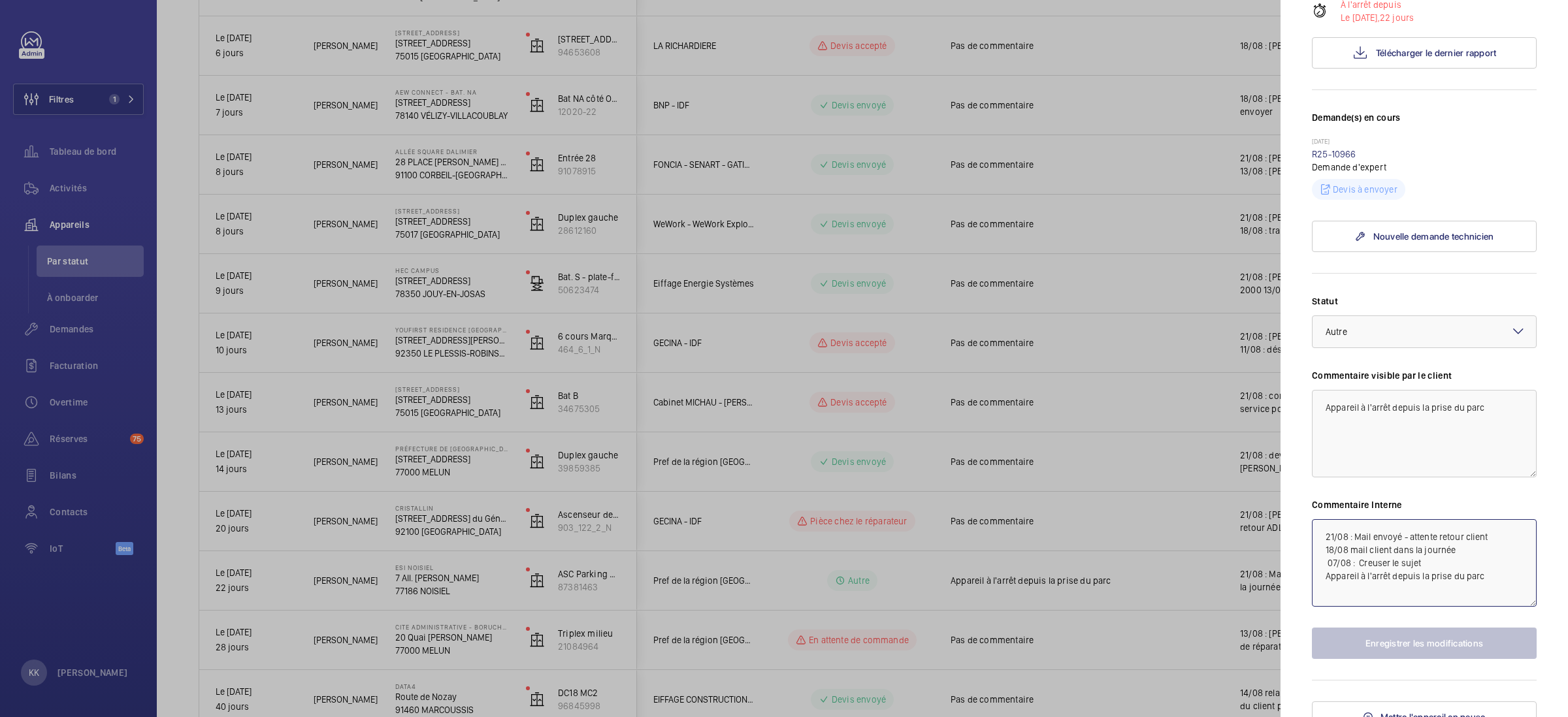
drag, startPoint x: 1505, startPoint y: 525, endPoint x: 1340, endPoint y: 504, distance: 166.3
click at [1340, 519] on textarea "21/08 : Mail envoyé - attente retour client 18/08 mail client dans la journée 0…" at bounding box center [1424, 563] width 225 height 88
click at [1318, 445] on textarea "Appareil à l'arrêt depuis la prise du parc" at bounding box center [1424, 434] width 225 height 88
click at [1325, 149] on link "R25-10966" at bounding box center [1334, 154] width 44 height 10
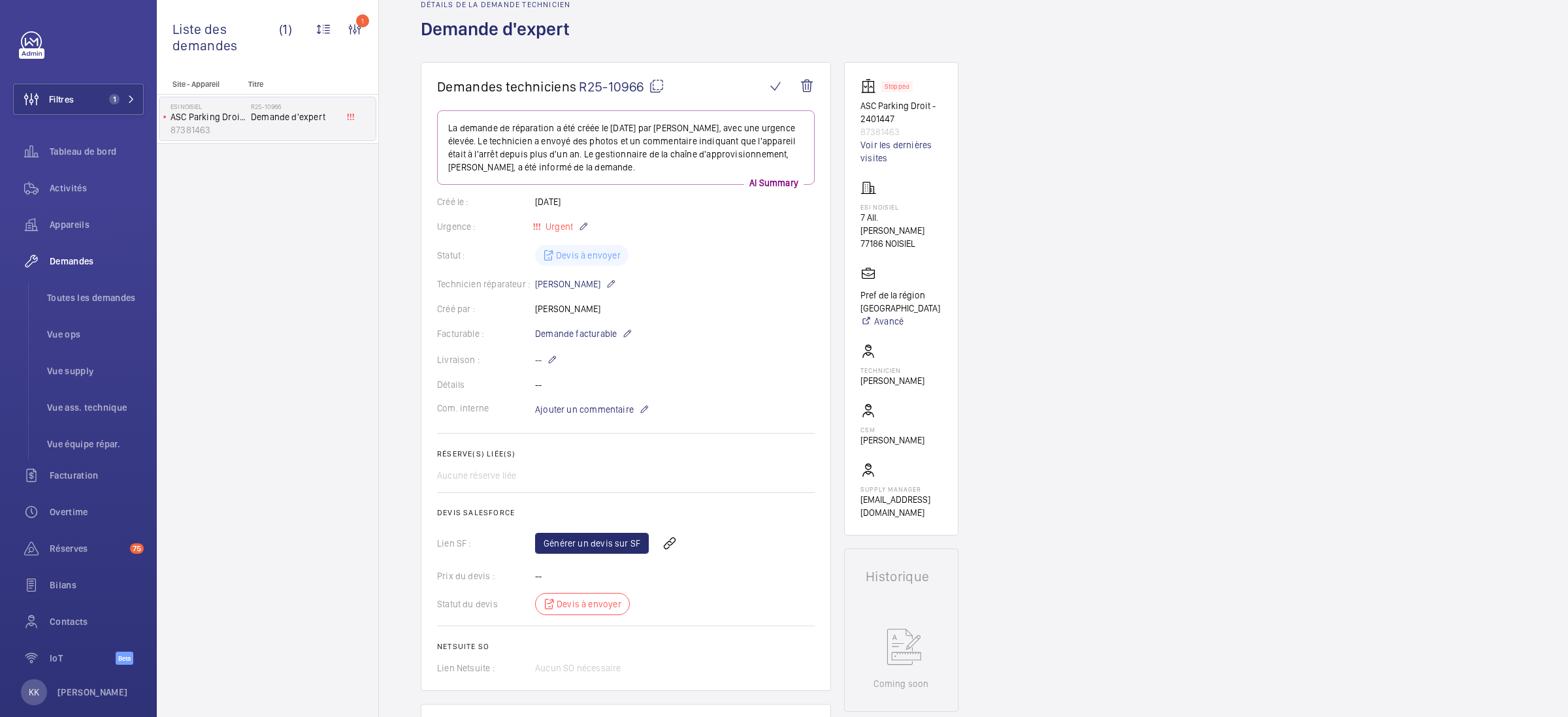
scroll to position [67, 0]
click at [804, 88] on wm-front-icon-button at bounding box center [807, 85] width 32 height 32
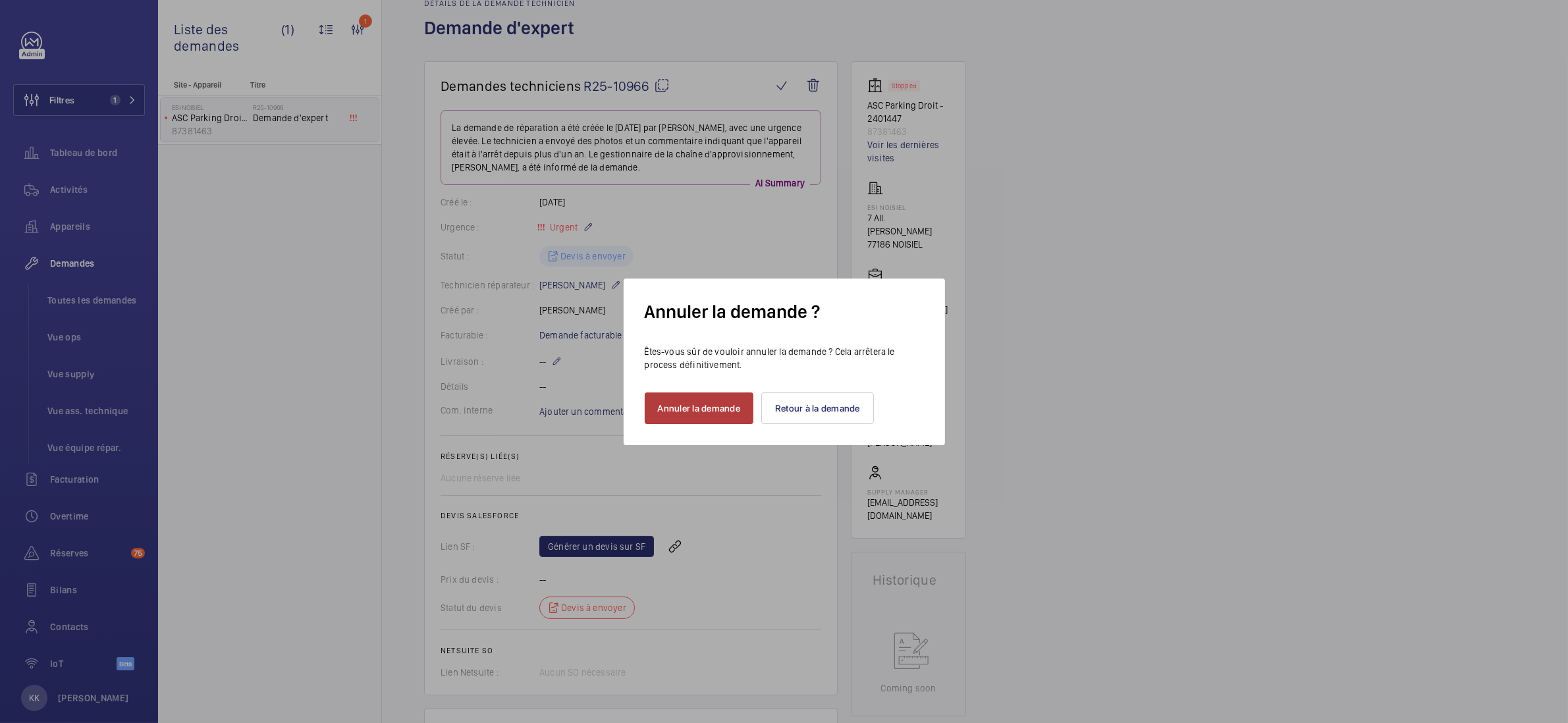
click at [702, 415] on button "Annuler la demande" at bounding box center [699, 408] width 109 height 32
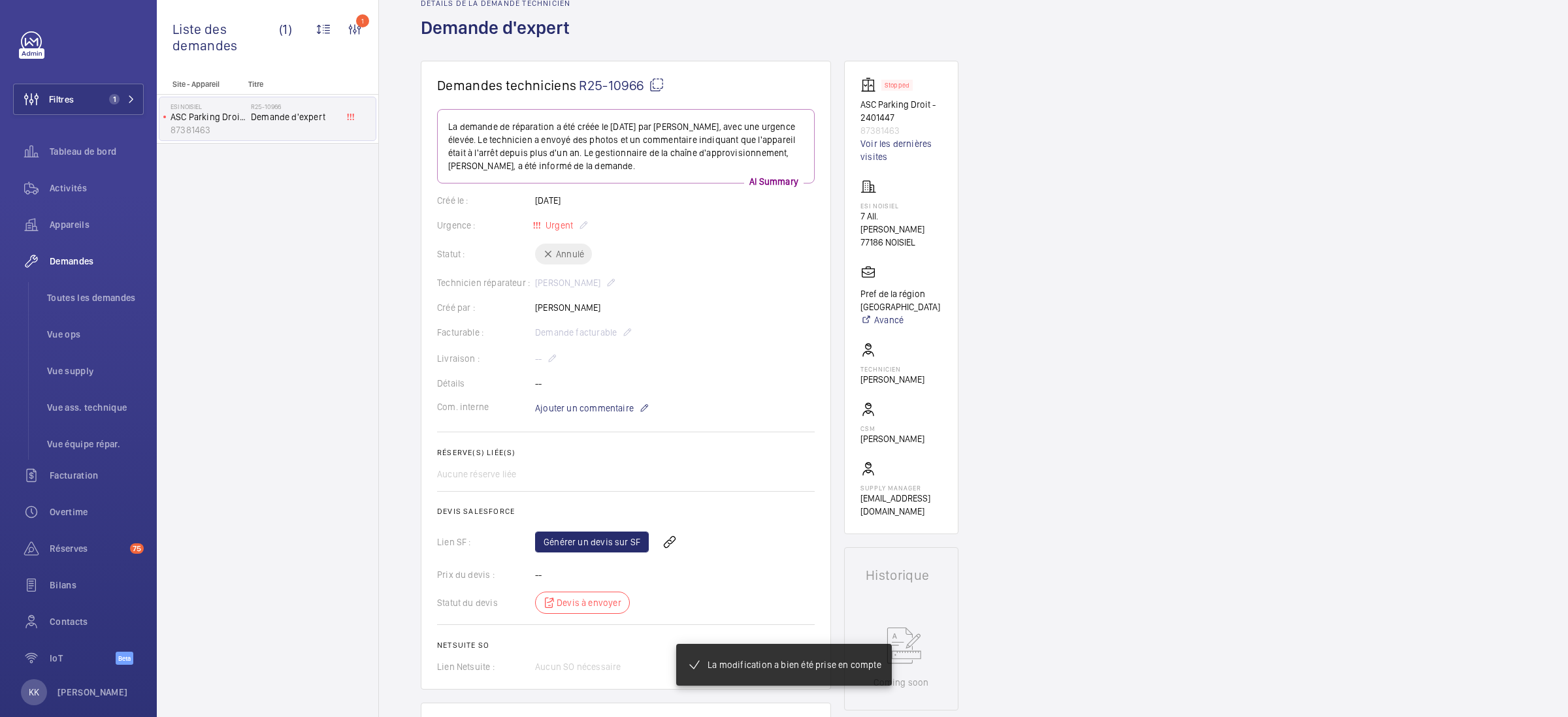
scroll to position [0, 0]
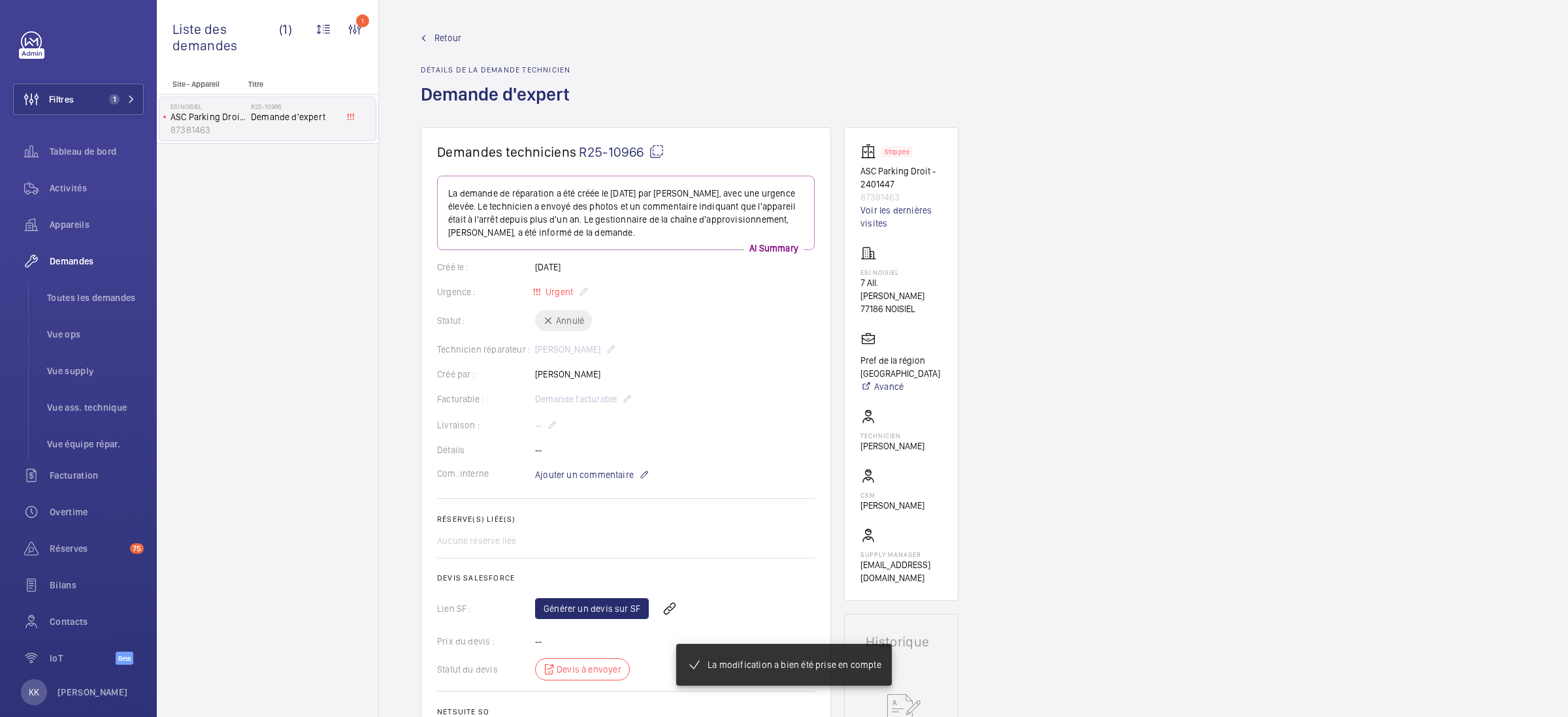
click at [438, 40] on span "Retour" at bounding box center [448, 38] width 26 height 13
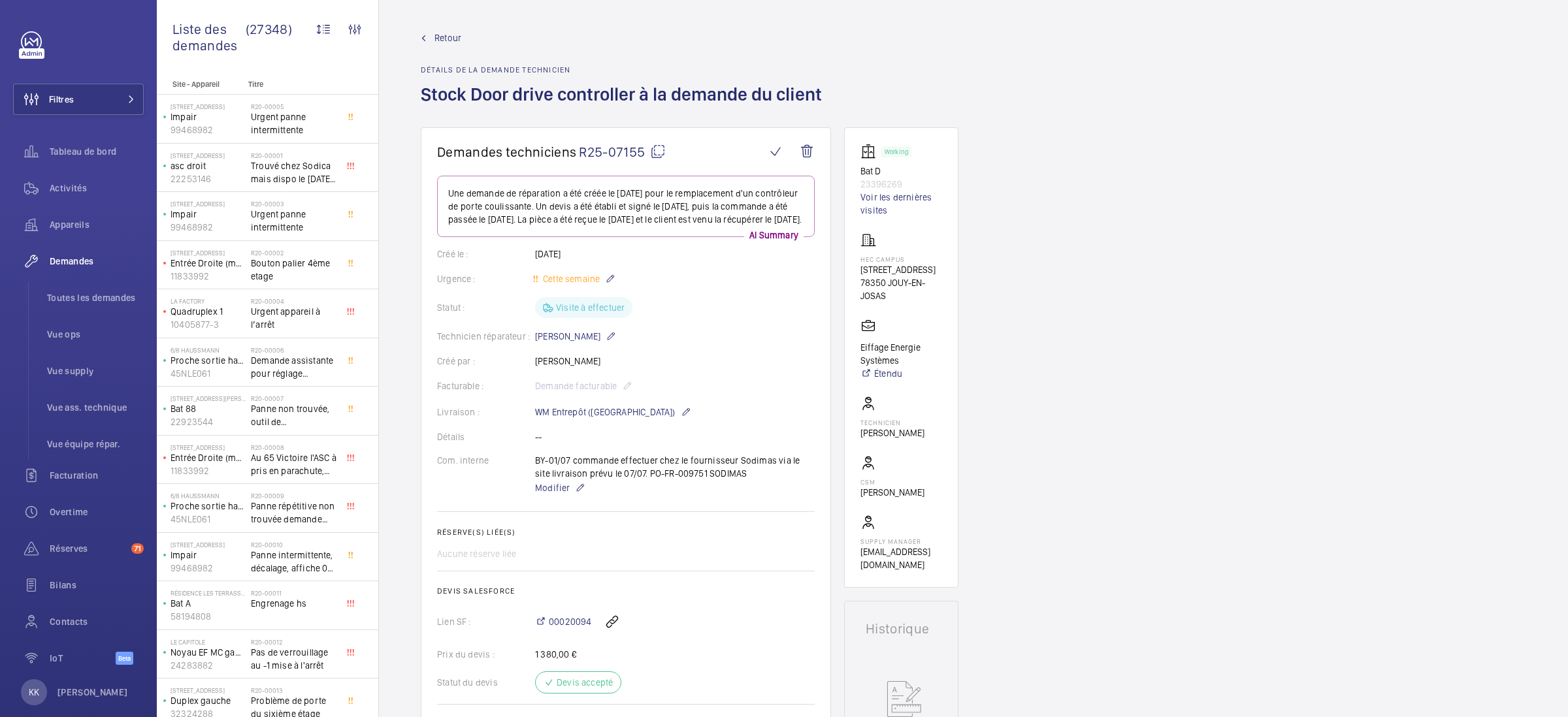
scroll to position [77, 0]
